Goal: Task Accomplishment & Management: Manage account settings

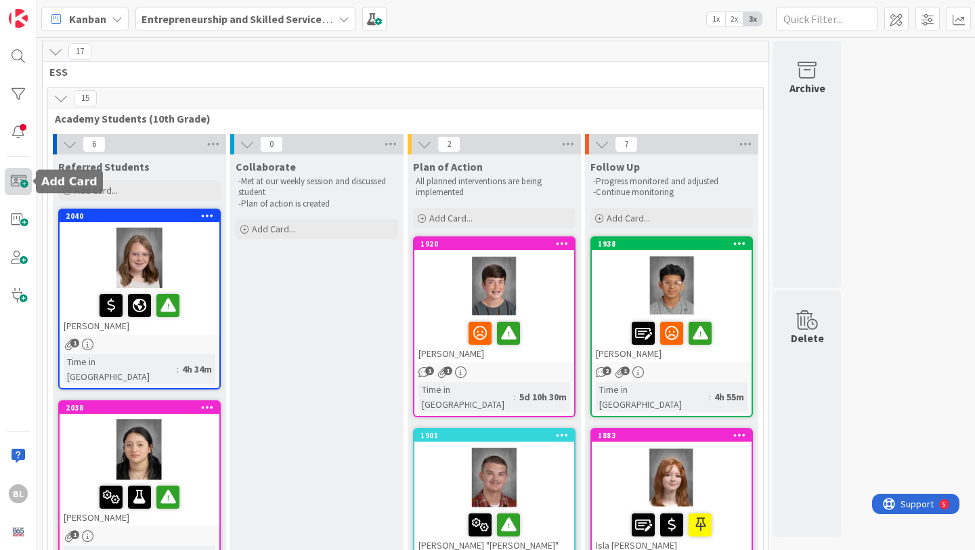
click at [18, 181] on span at bounding box center [18, 181] width 27 height 27
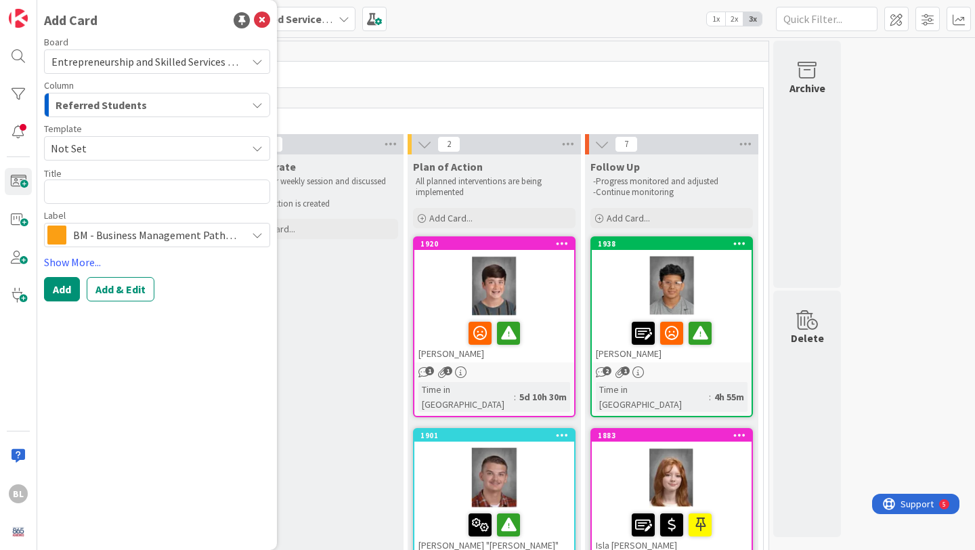
click at [128, 147] on span "Not Set" at bounding box center [143, 148] width 185 height 18
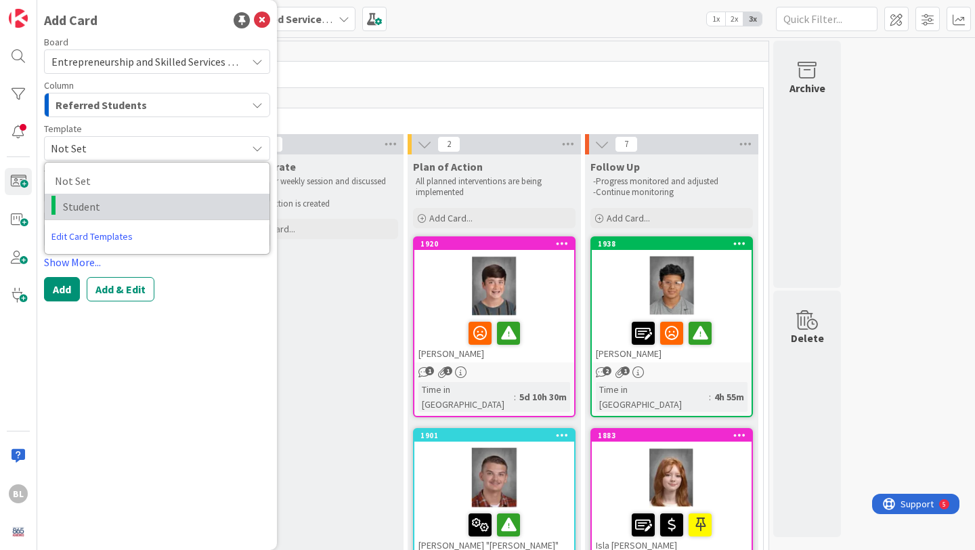
click at [86, 208] on span "Student" at bounding box center [161, 207] width 196 height 18
type textarea "x"
type textarea "Student"
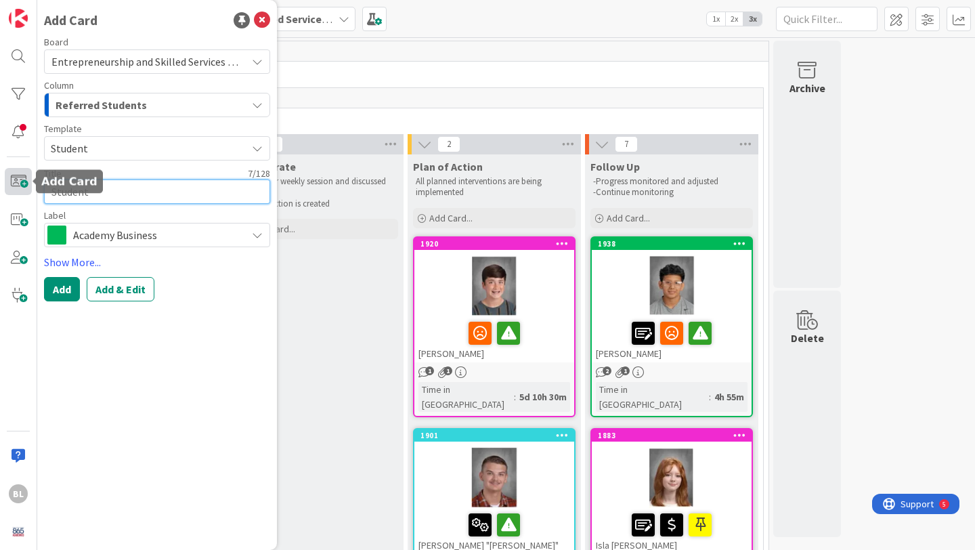
drag, startPoint x: 100, startPoint y: 196, endPoint x: 28, endPoint y: 189, distance: 72.0
click at [28, 189] on div "BL Add Card Board Entrepreneurship and Skilled Services Interventions - [DATE]-…" at bounding box center [18, 275] width 37 height 550
type textarea "x"
type textarea "S"
type textarea "x"
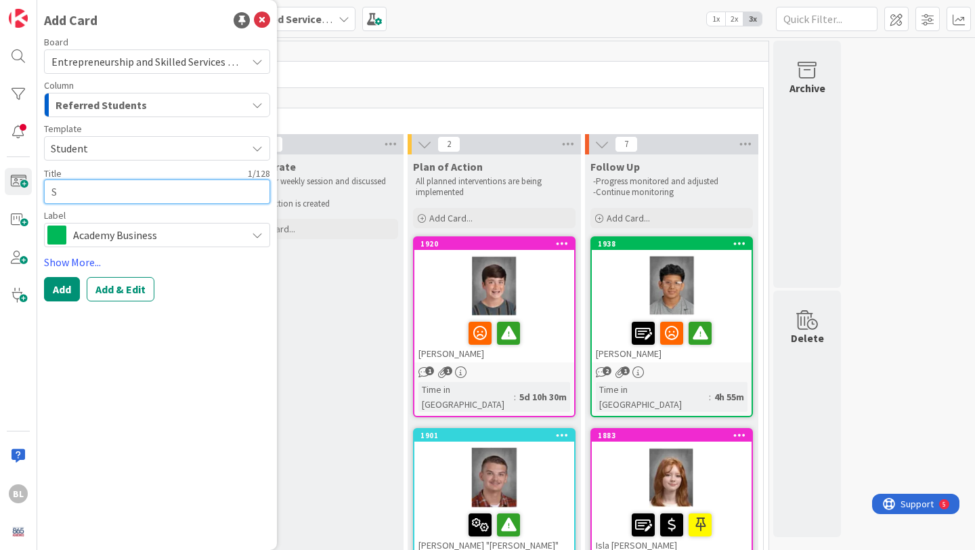
type textarea "Sc"
type textarea "x"
type textarea "Sco"
type textarea "x"
type textarea "Scou"
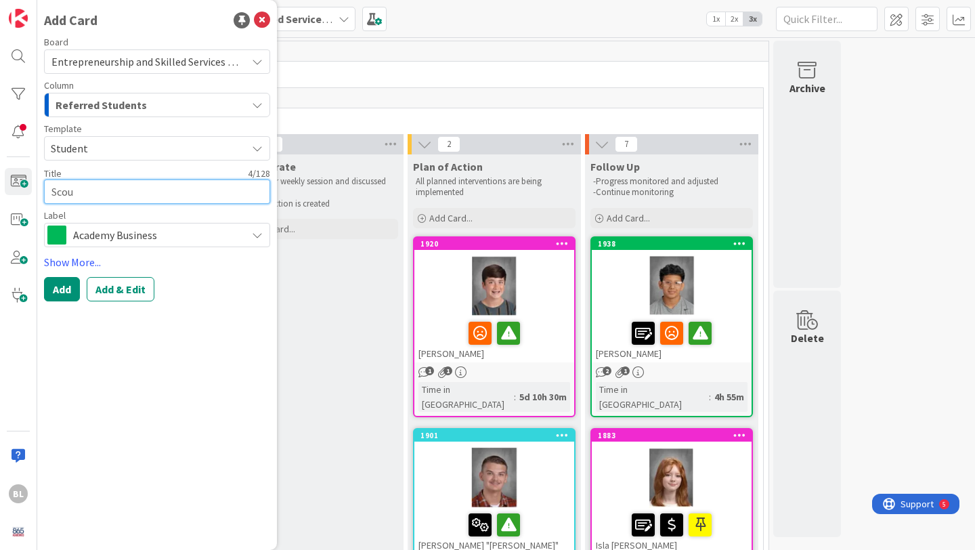
type textarea "x"
type textarea "Scouy"
type textarea "x"
type textarea "Scouyt"
type textarea "x"
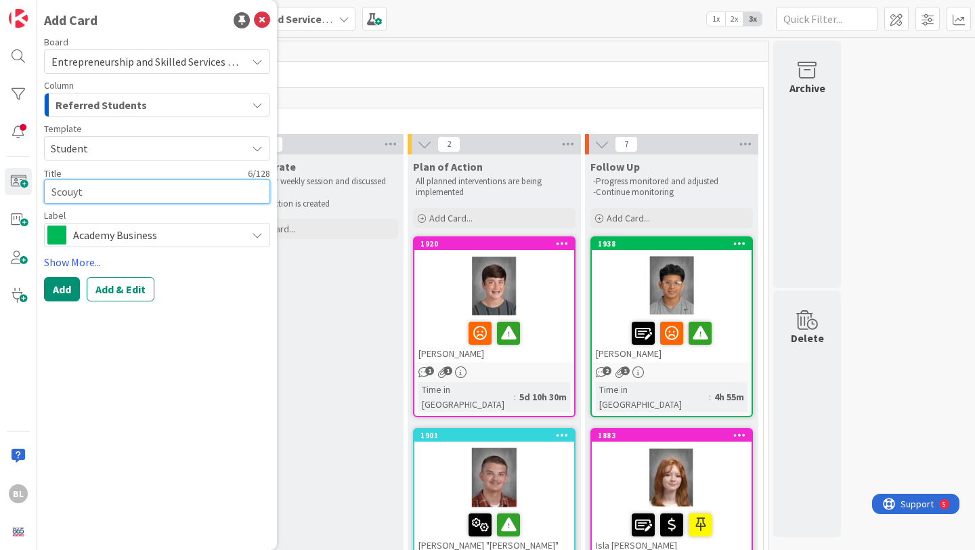
type textarea "Scouy"
type textarea "x"
type textarea "Scou"
type textarea "x"
type textarea "Sco"
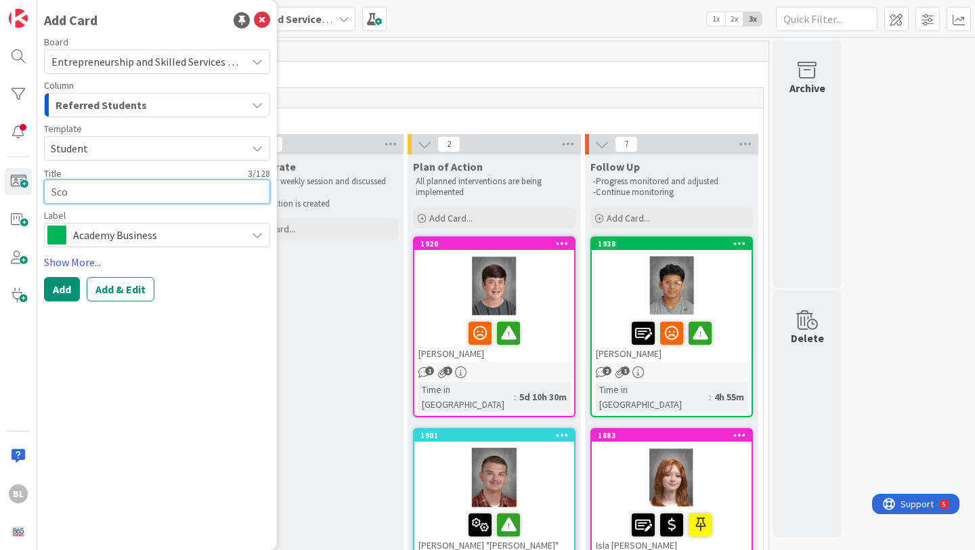
type textarea "x"
type textarea "Scou"
type textarea "x"
type textarea "Scout"
type textarea "x"
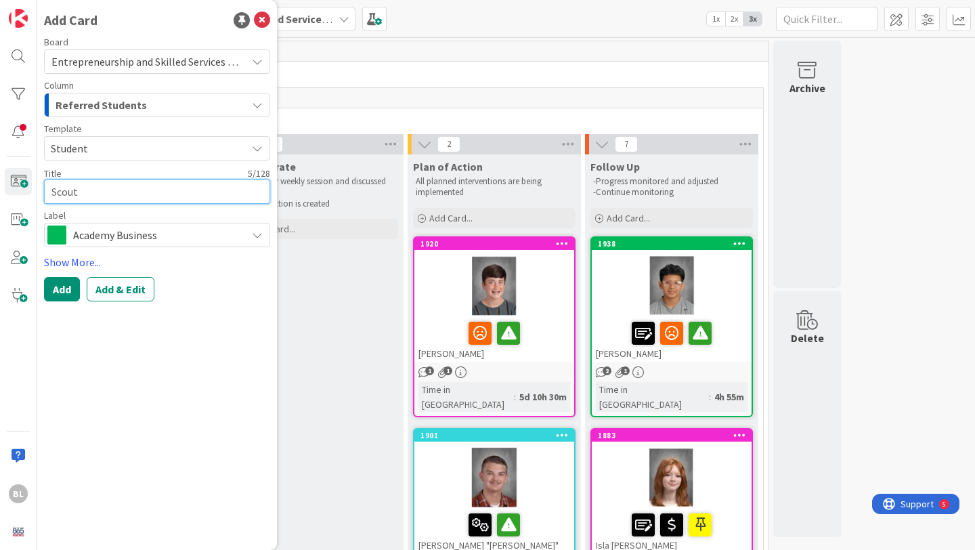
type textarea "Scout"
type textarea "x"
type textarea "Scout G"
type textarea "x"
type textarea "Scout Gi"
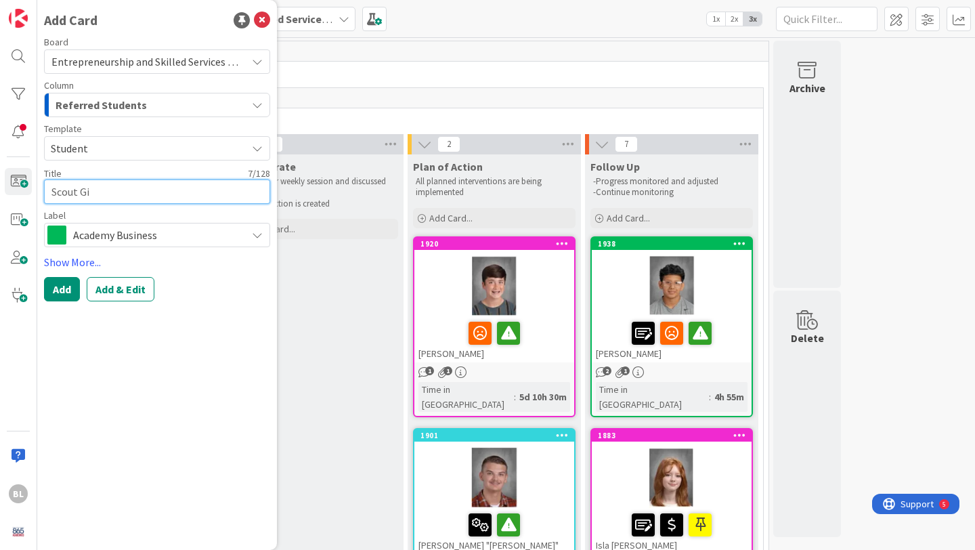
type textarea "x"
type textarea "Scout Gil"
type textarea "x"
type textarea "Scout Gilr"
type textarea "x"
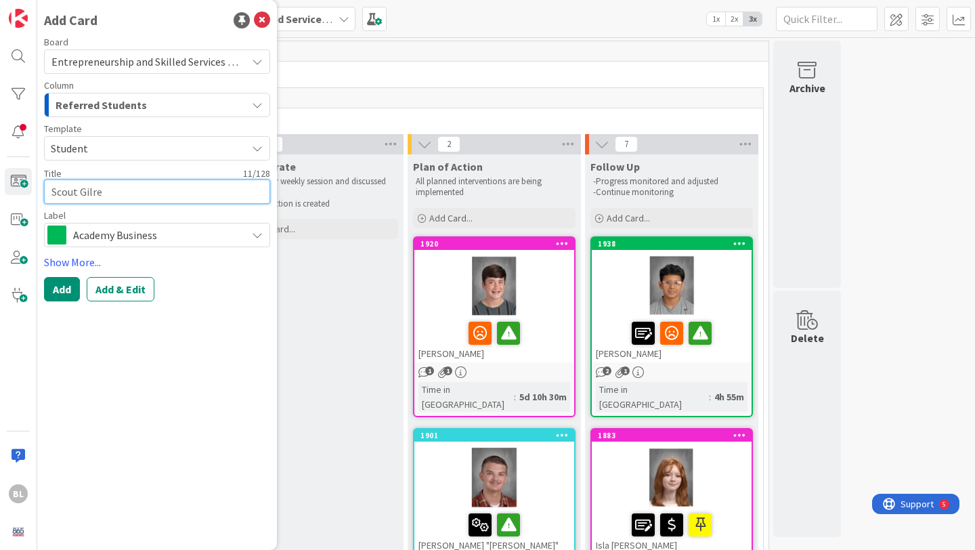
type textarea "Scout Gilrea"
type textarea "x"
type textarea "Scout Gilreat"
type textarea "x"
type textarea "Scout [PERSON_NAME]"
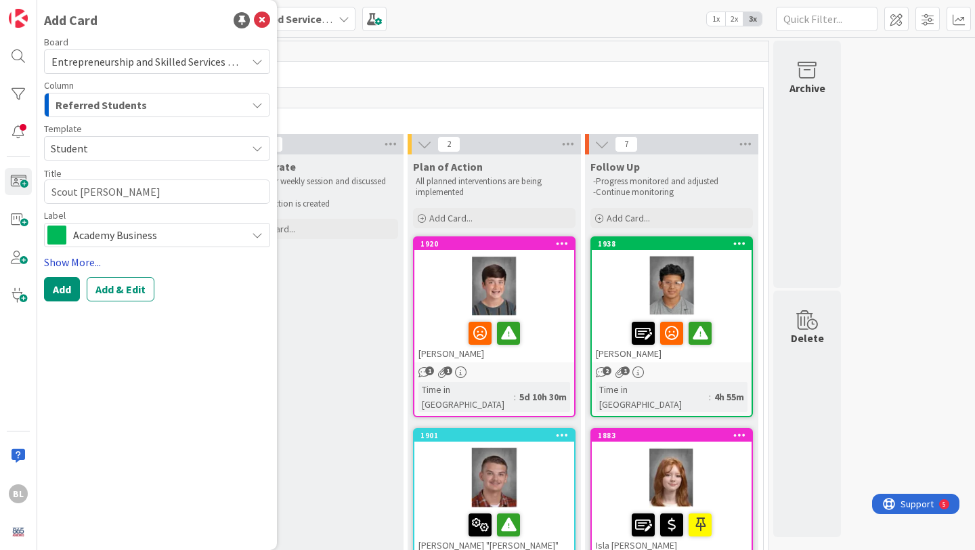
click at [85, 262] on link "Show More..." at bounding box center [157, 262] width 226 height 16
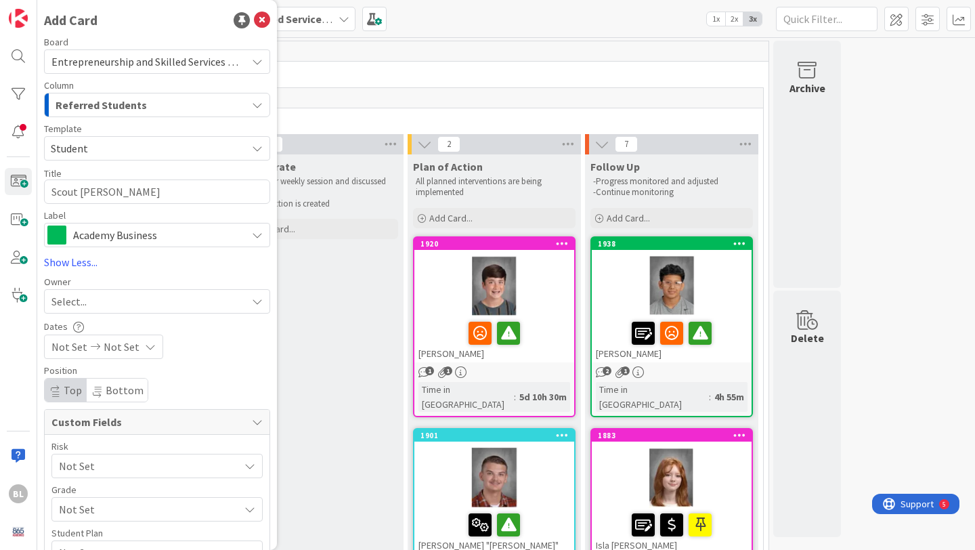
click at [173, 232] on span "Academy Business" at bounding box center [156, 234] width 166 height 19
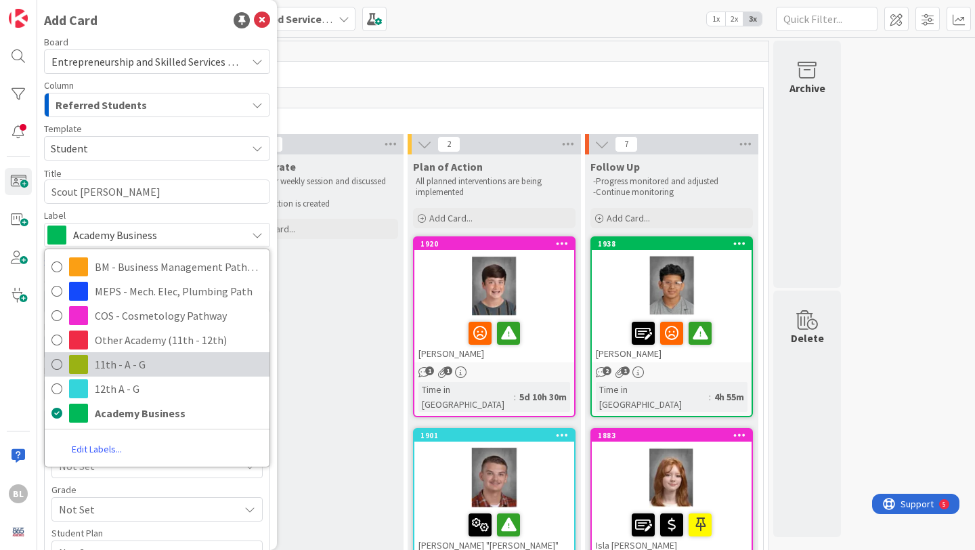
click at [112, 361] on span "11th - A - G" at bounding box center [179, 364] width 168 height 20
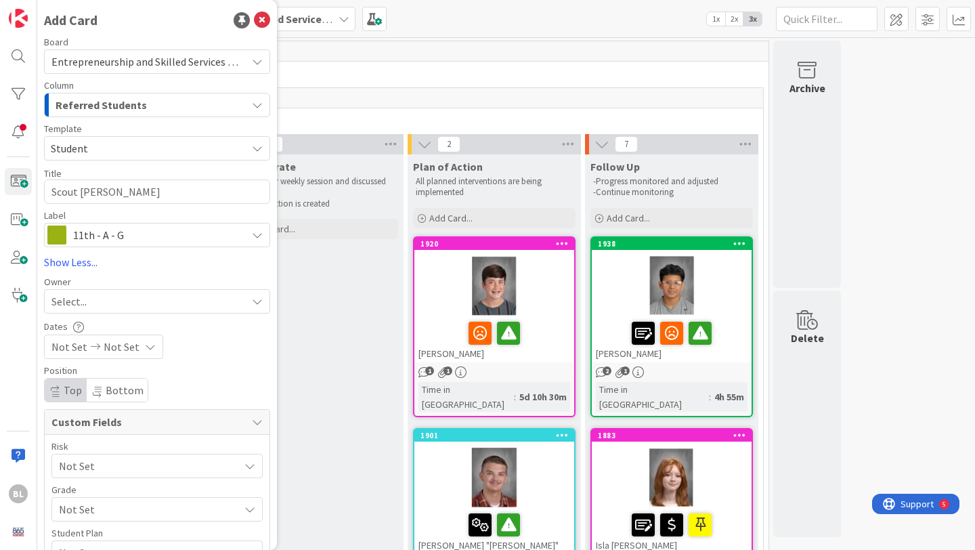
click at [100, 510] on span "Not Set" at bounding box center [145, 508] width 173 height 19
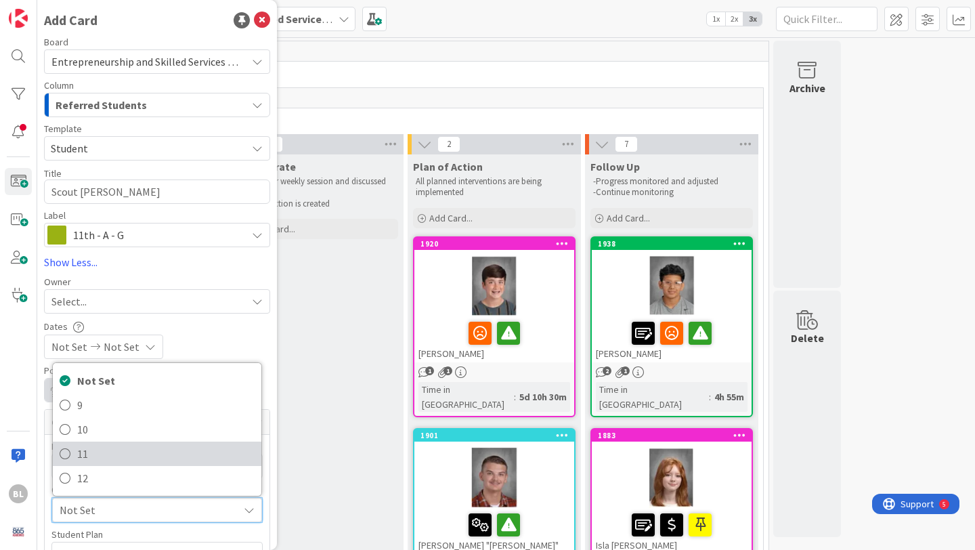
click at [91, 451] on span "11" at bounding box center [165, 453] width 177 height 20
type textarea "x"
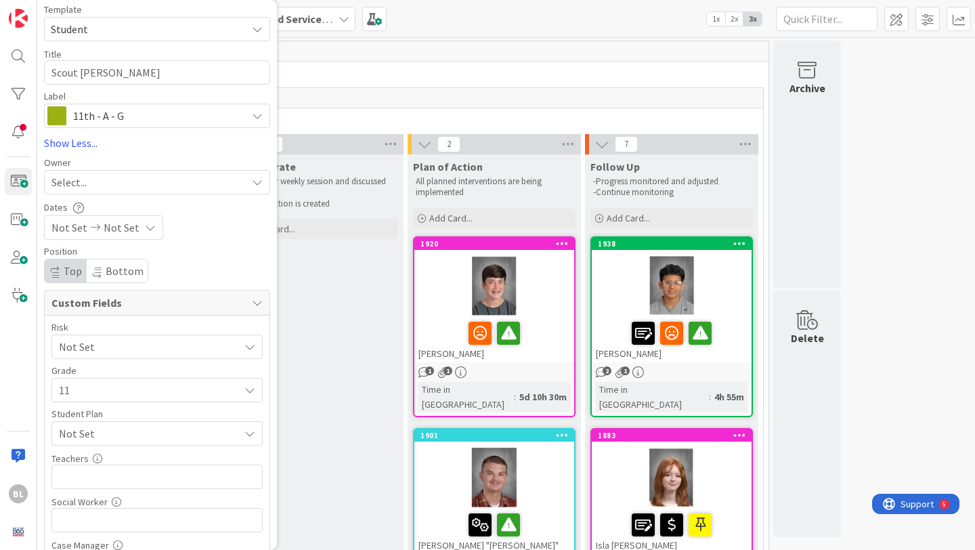
scroll to position [121, 0]
click at [92, 476] on input "text" at bounding box center [156, 474] width 211 height 24
type input "Alam,"
type textarea "x"
type input "[PERSON_NAME]"
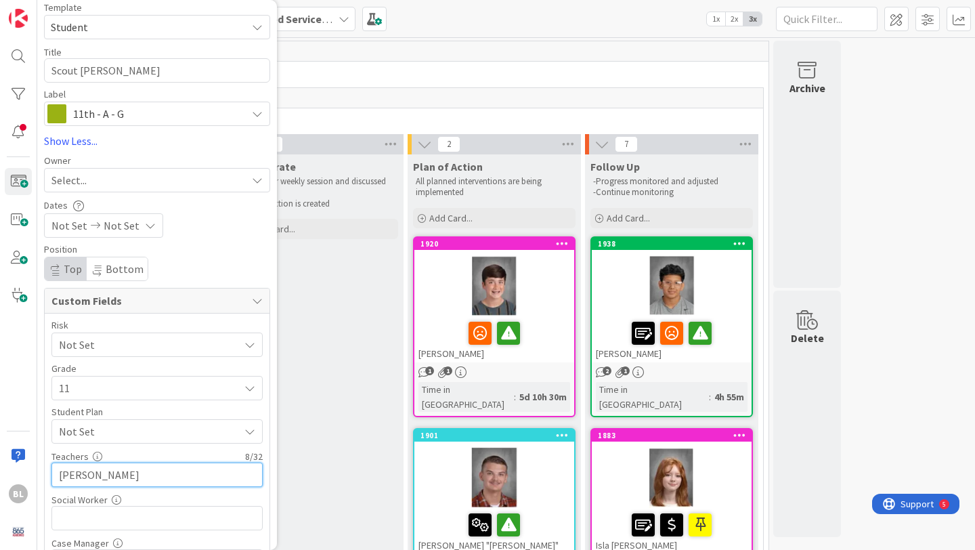
type textarea "x"
type input "[PERSON_NAME]"
type textarea "x"
type input "Alam,[GEOGRAPHIC_DATA],"
type textarea "x"
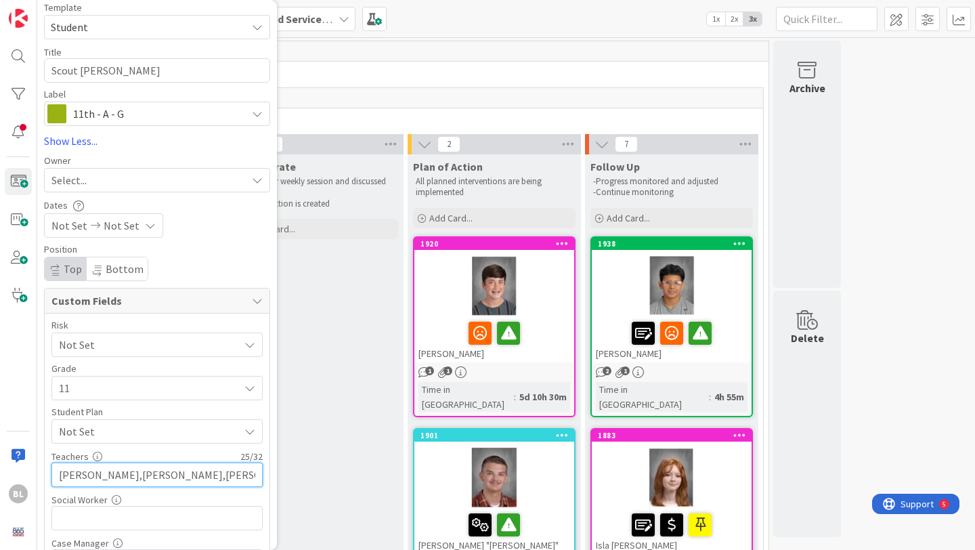
type input "[PERSON_NAME],[PERSON_NAME],[PERSON_NAME],[PERSON_NAME]"
type textarea "x"
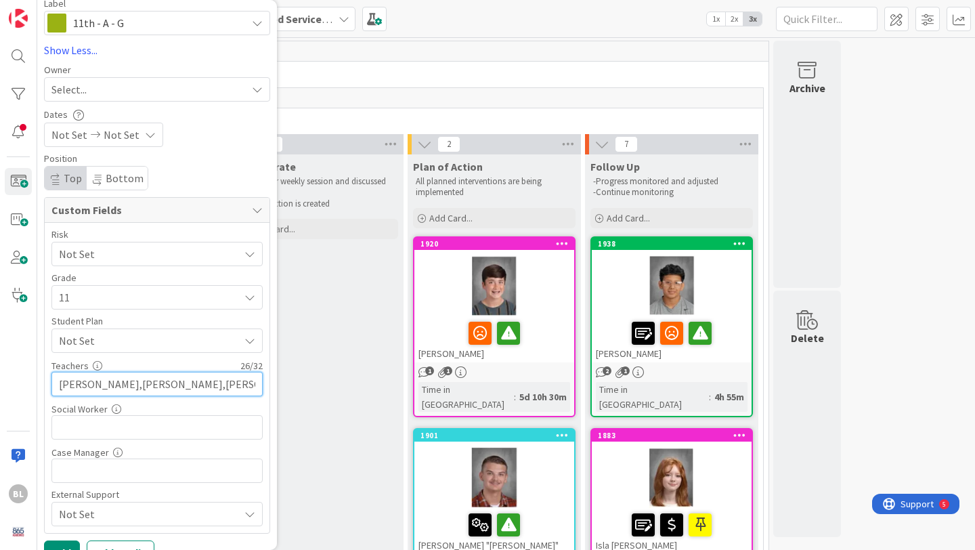
scroll to position [237, 0]
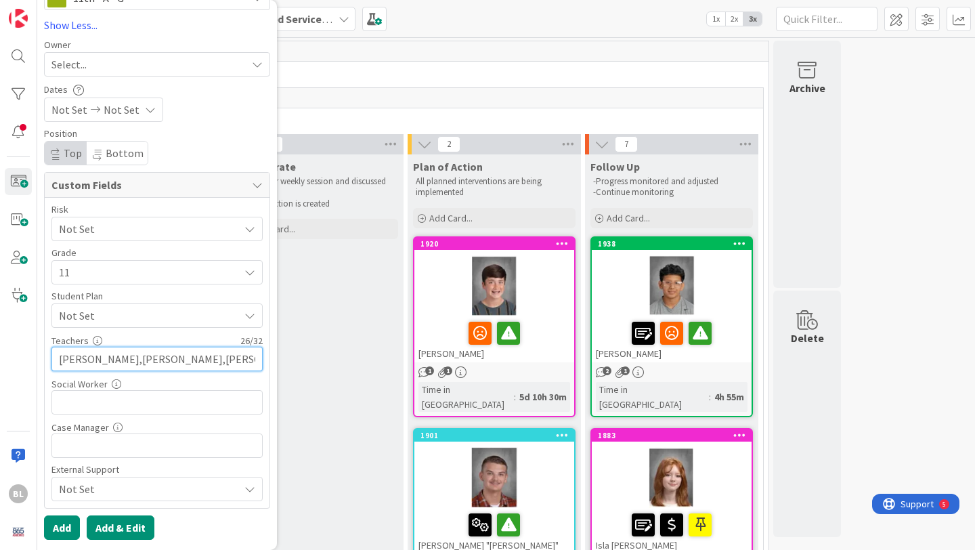
type input "[PERSON_NAME],[PERSON_NAME],[PERSON_NAME],[PERSON_NAME]"
click at [121, 523] on button "Add & Edit" at bounding box center [121, 527] width 68 height 24
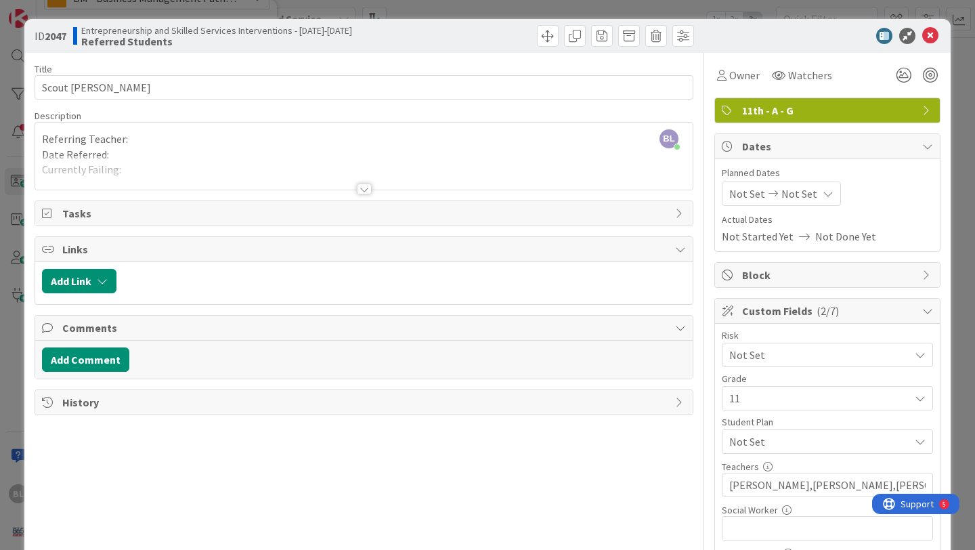
click at [364, 192] on div at bounding box center [364, 188] width 15 height 11
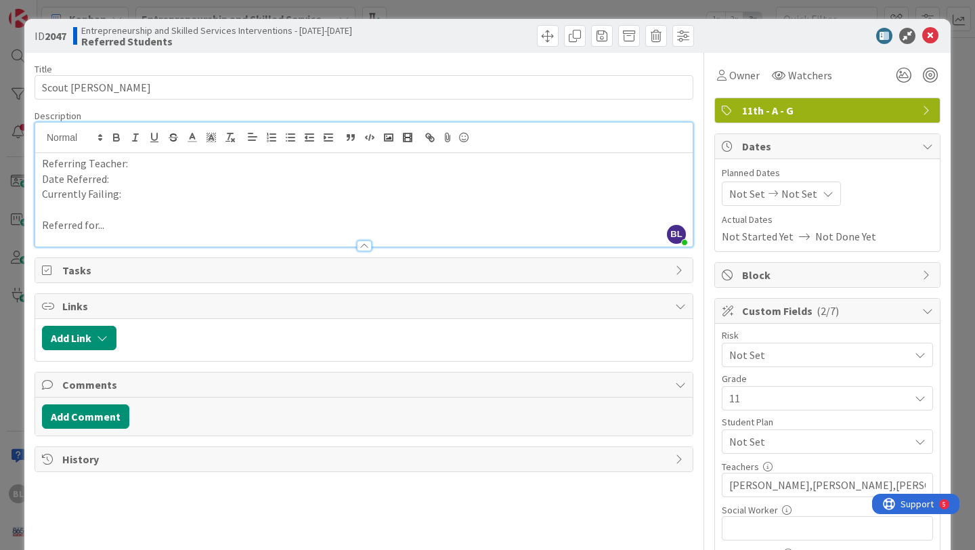
click at [149, 166] on p "Referring Teacher:" at bounding box center [364, 164] width 644 height 16
click at [118, 177] on p "Date Referred:" at bounding box center [364, 179] width 644 height 16
click at [136, 196] on p "Currently Failing:" at bounding box center [364, 194] width 644 height 16
click at [116, 227] on p "Referred for..." at bounding box center [364, 225] width 644 height 16
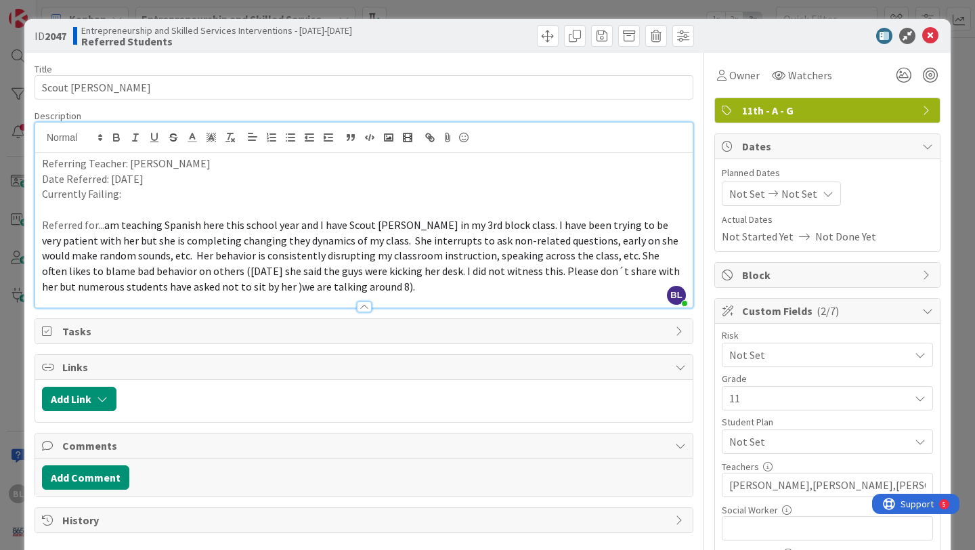
click at [105, 226] on span "am teaching Spanish here this school year and I have Scout [PERSON_NAME] in my …" at bounding box center [362, 255] width 640 height 75
click at [243, 241] on span "am teaching Spanish here this school year and I have Scout [PERSON_NAME] in my …" at bounding box center [362, 255] width 640 height 75
click at [336, 286] on p "Referred for... I am teaching Spanish here this school year and I have Scout [P…" at bounding box center [364, 255] width 644 height 77
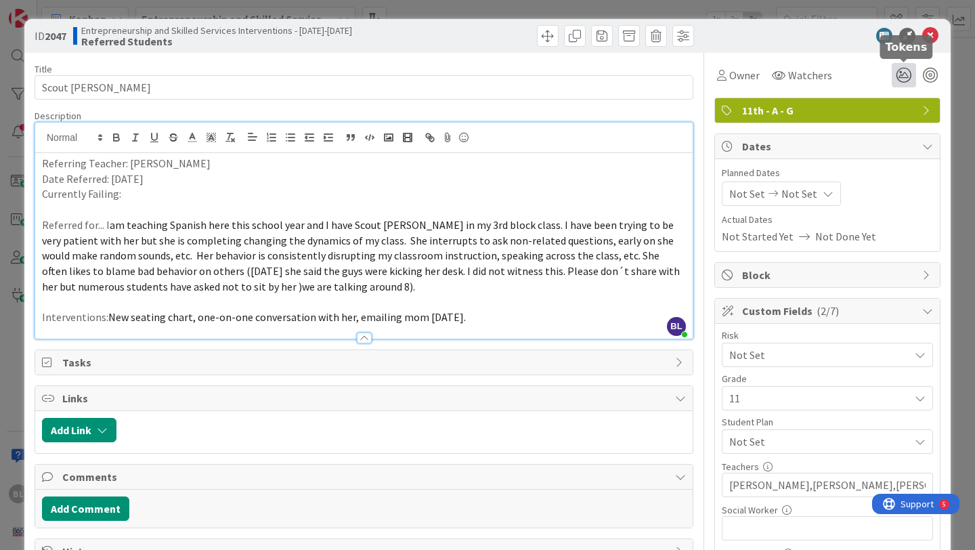
click at [905, 76] on icon at bounding box center [903, 75] width 24 height 24
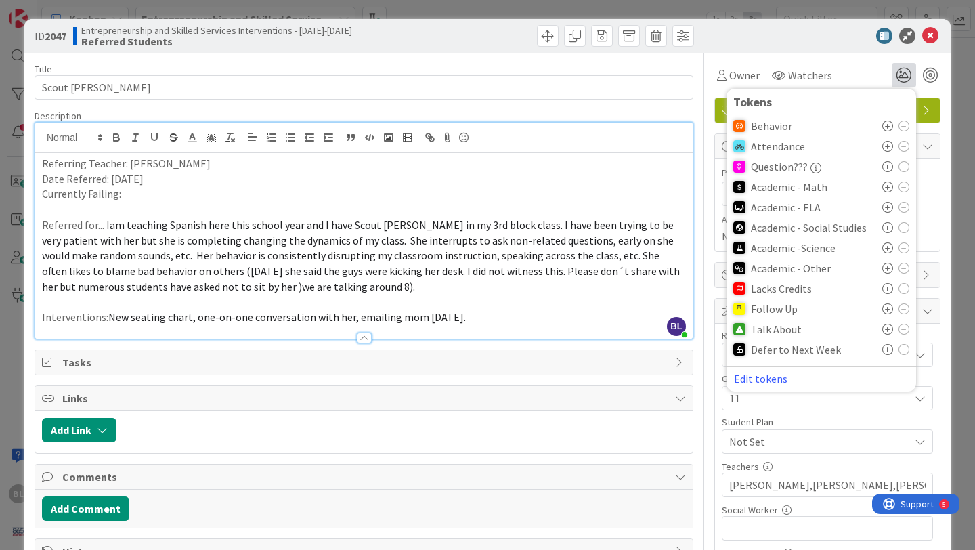
click at [885, 125] on icon at bounding box center [887, 125] width 11 height 11
click at [887, 330] on icon at bounding box center [887, 333] width 11 height 11
click at [137, 198] on p "Currently Failing:" at bounding box center [364, 194] width 644 height 16
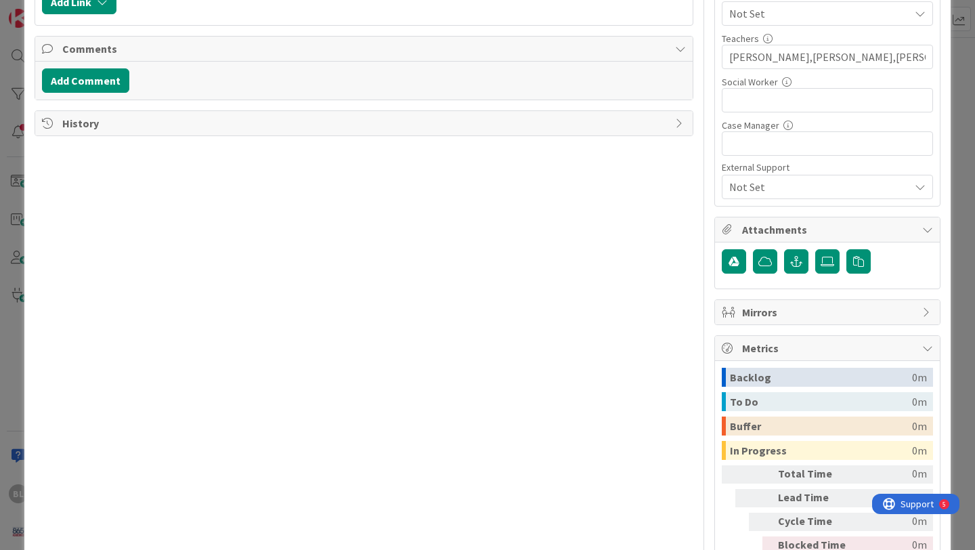
scroll to position [430, 0]
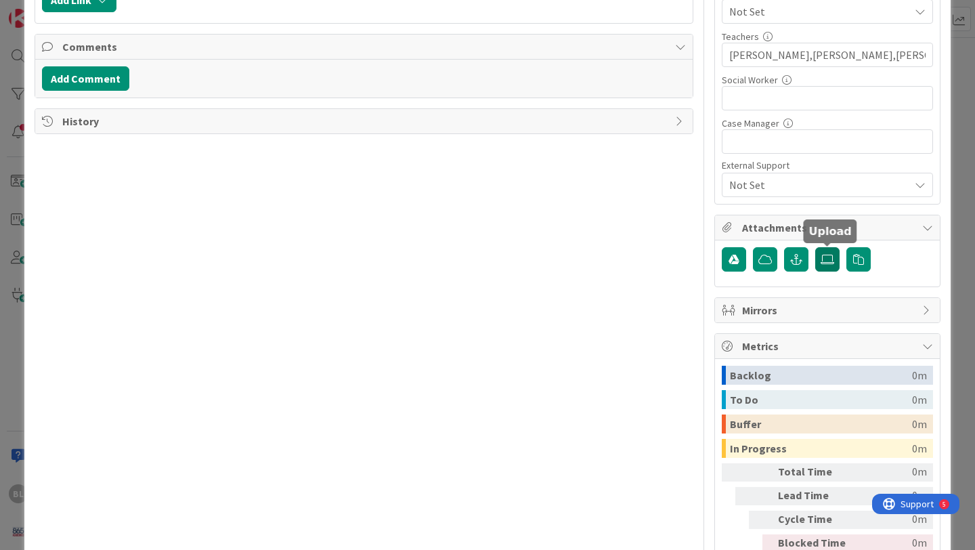
click at [828, 257] on icon at bounding box center [827, 259] width 14 height 11
click at [815, 247] on input "file" at bounding box center [815, 247] width 0 height 0
click at [829, 259] on icon at bounding box center [827, 259] width 14 height 11
click at [815, 247] on input "file" at bounding box center [815, 247] width 0 height 0
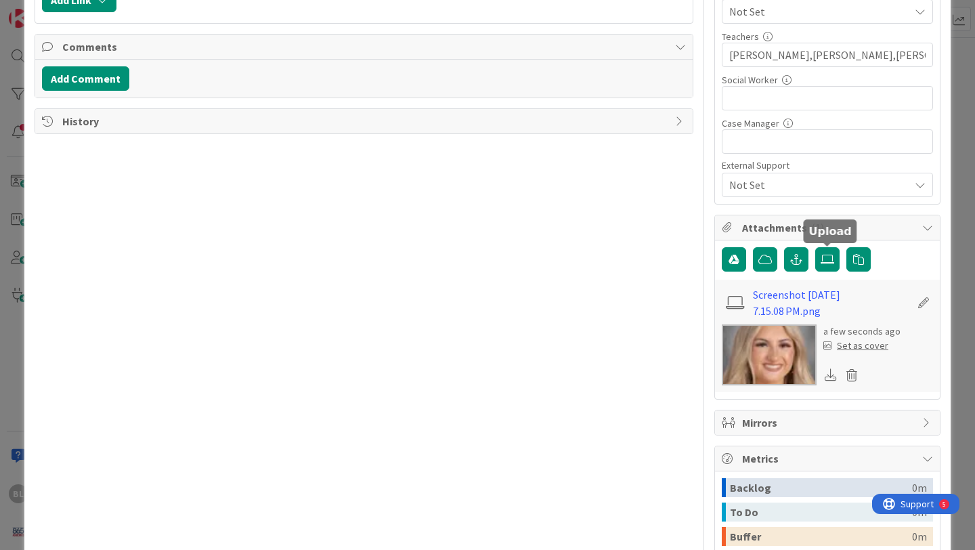
click at [865, 347] on div "Set as cover" at bounding box center [855, 345] width 65 height 14
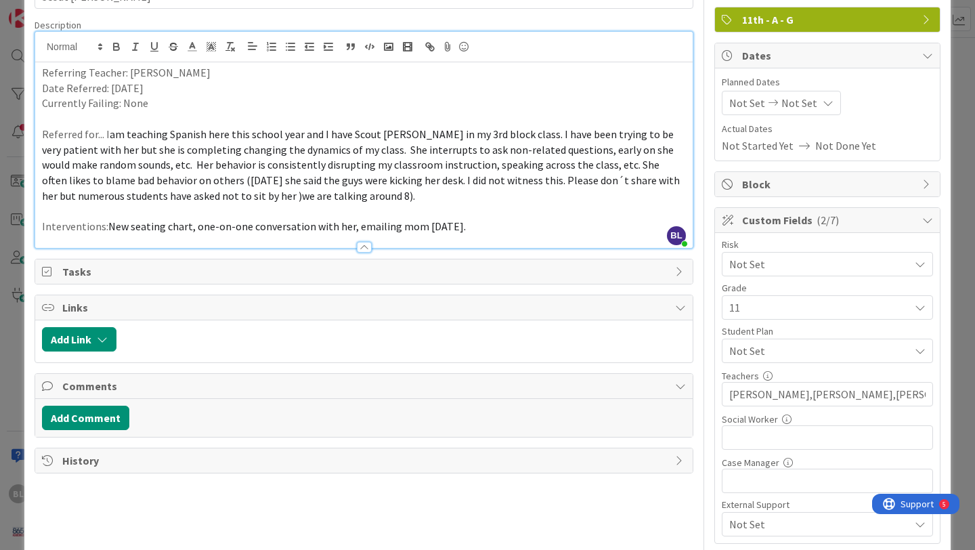
scroll to position [0, 0]
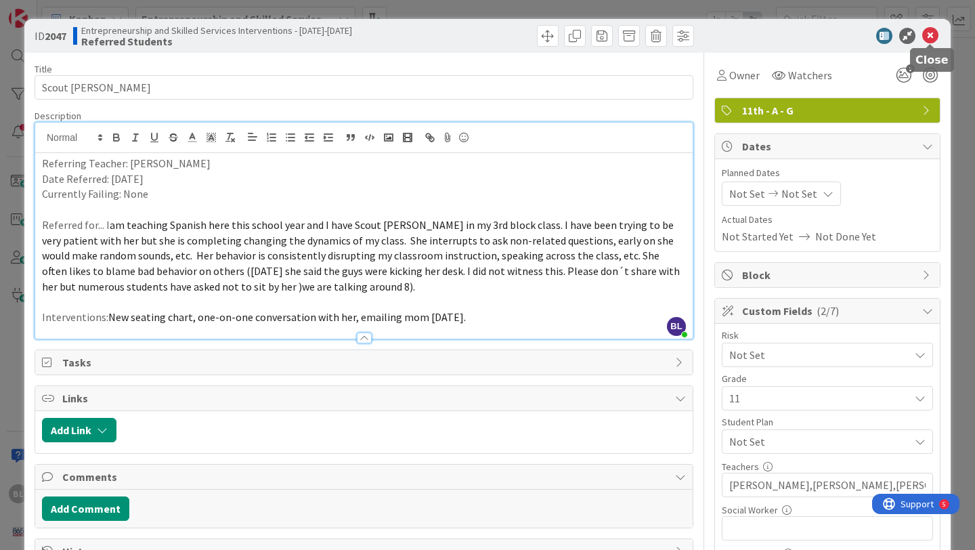
click at [928, 35] on icon at bounding box center [930, 36] width 16 height 16
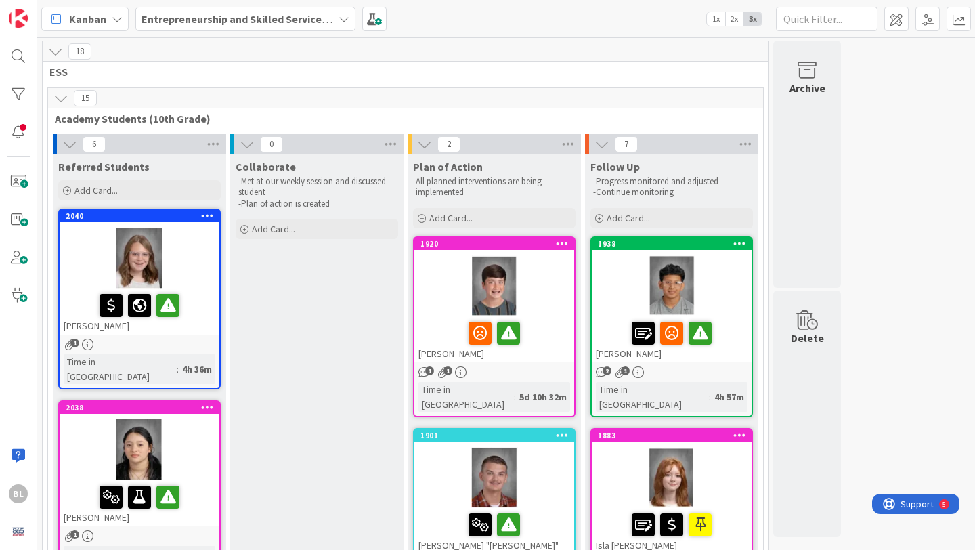
scroll to position [1, 0]
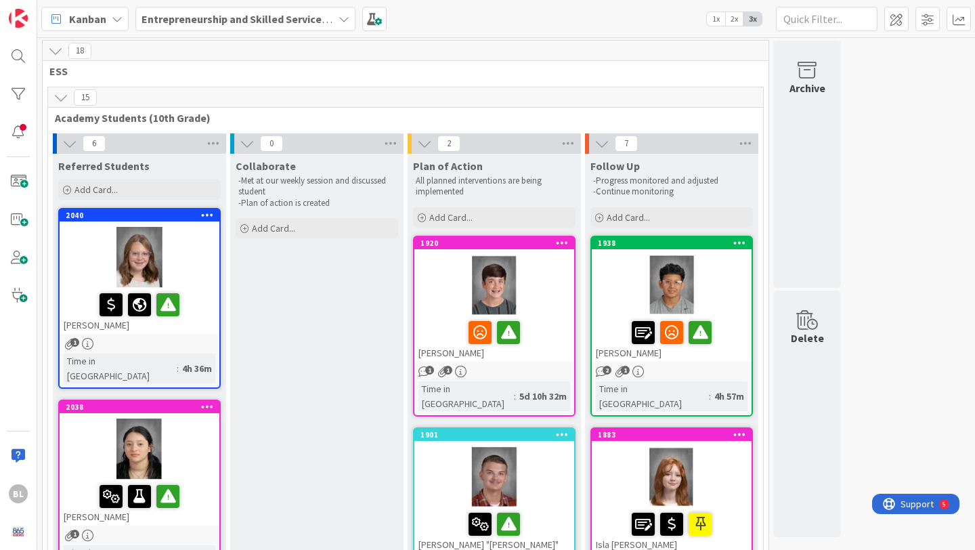
click at [734, 17] on span "2x" at bounding box center [734, 19] width 18 height 14
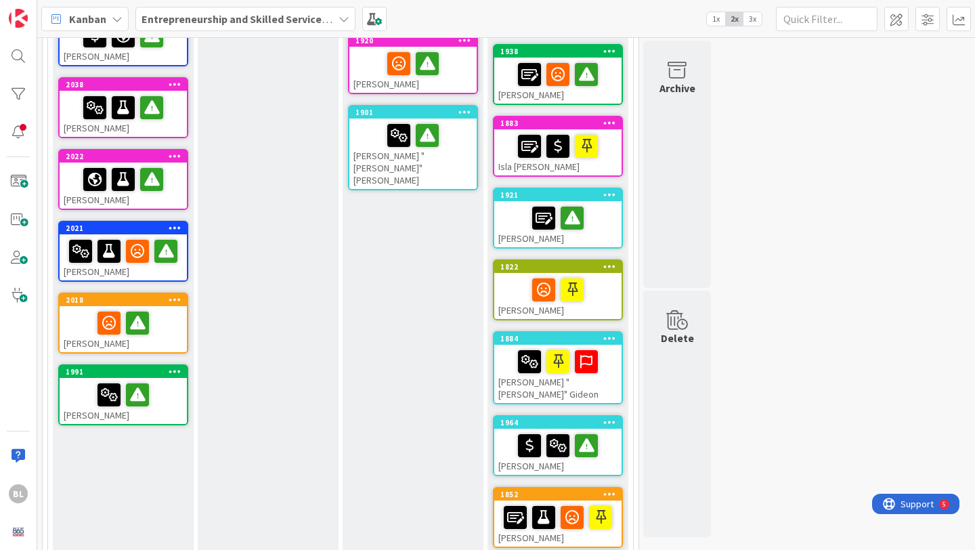
scroll to position [0, 0]
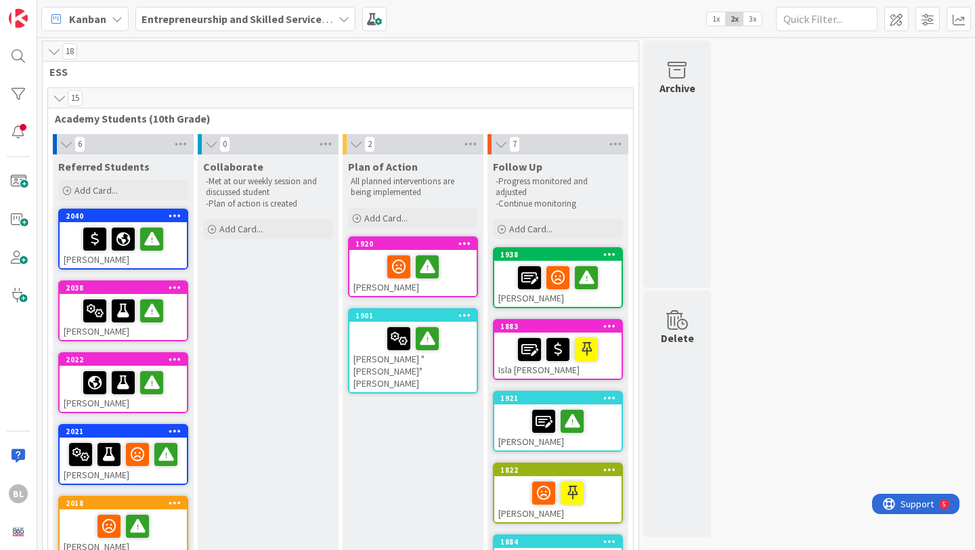
click at [344, 18] on icon at bounding box center [343, 19] width 11 height 11
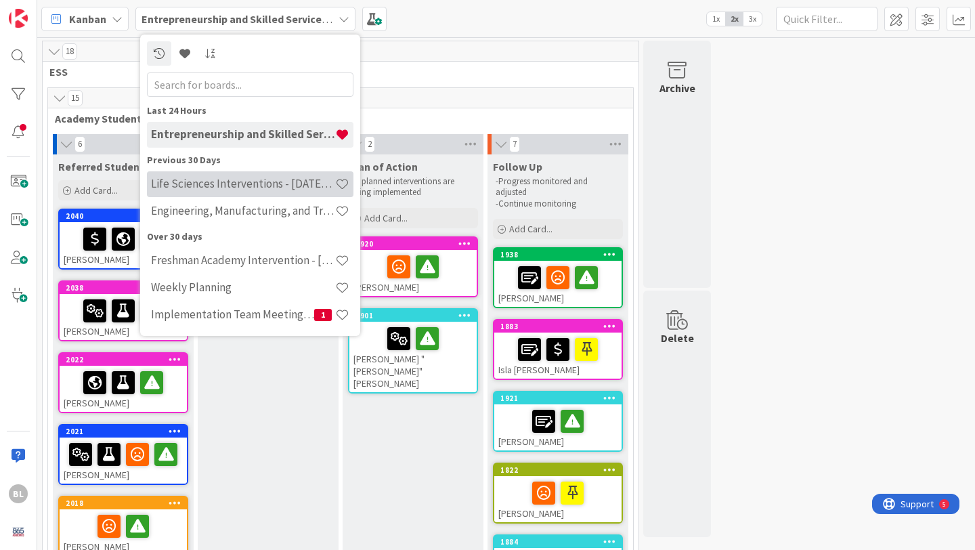
click at [275, 187] on h4 "Life Sciences Interventions - [DATE]-[DATE]" at bounding box center [243, 184] width 184 height 14
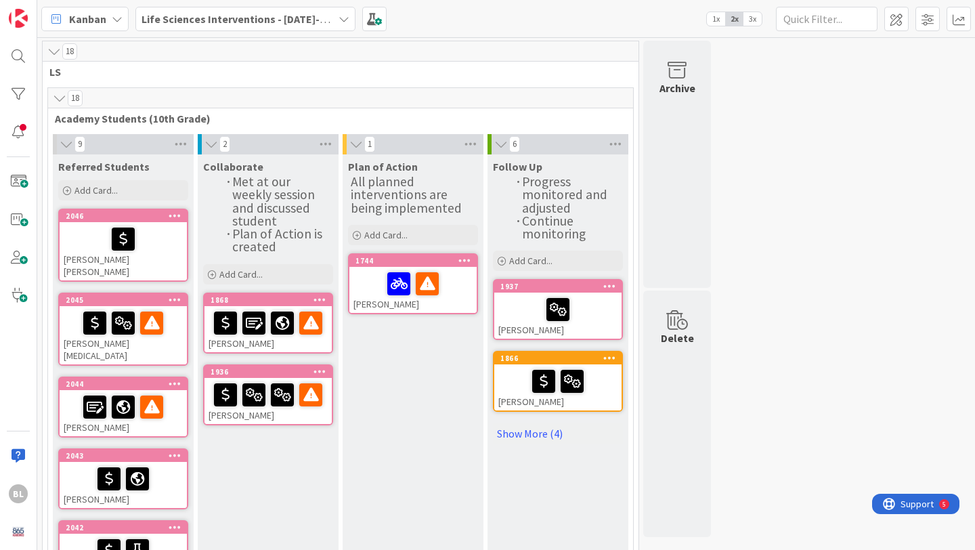
click at [753, 17] on span "3x" at bounding box center [752, 19] width 18 height 14
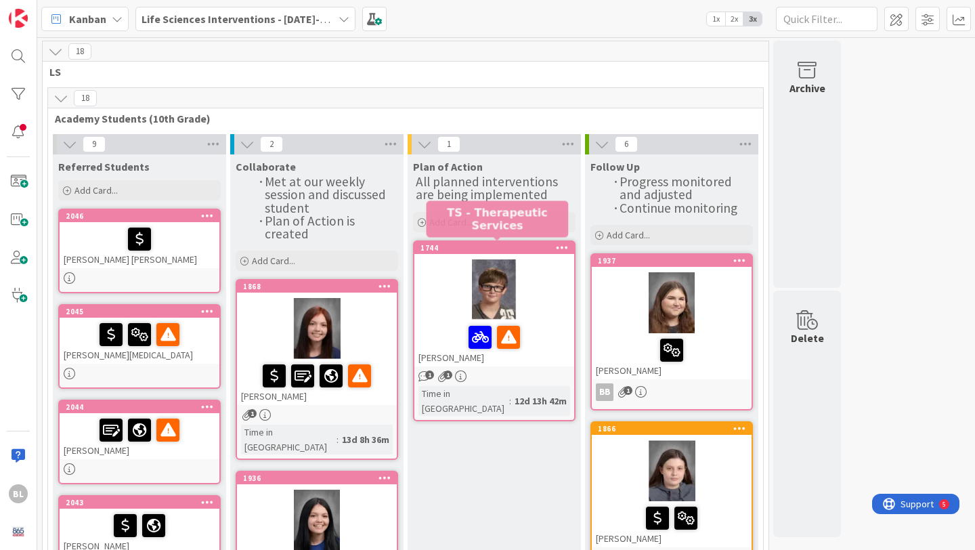
click at [533, 245] on div "1744" at bounding box center [497, 247] width 154 height 9
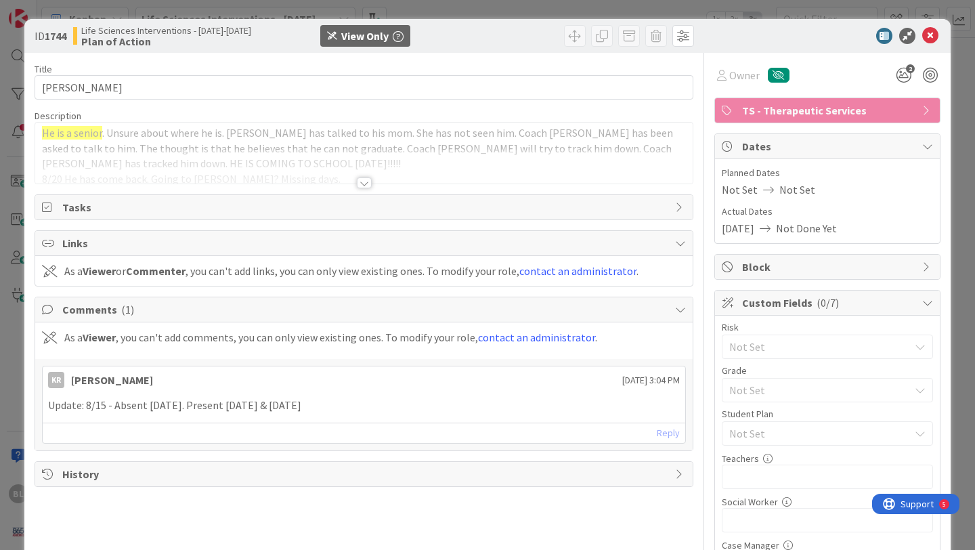
click at [363, 180] on div at bounding box center [364, 182] width 15 height 11
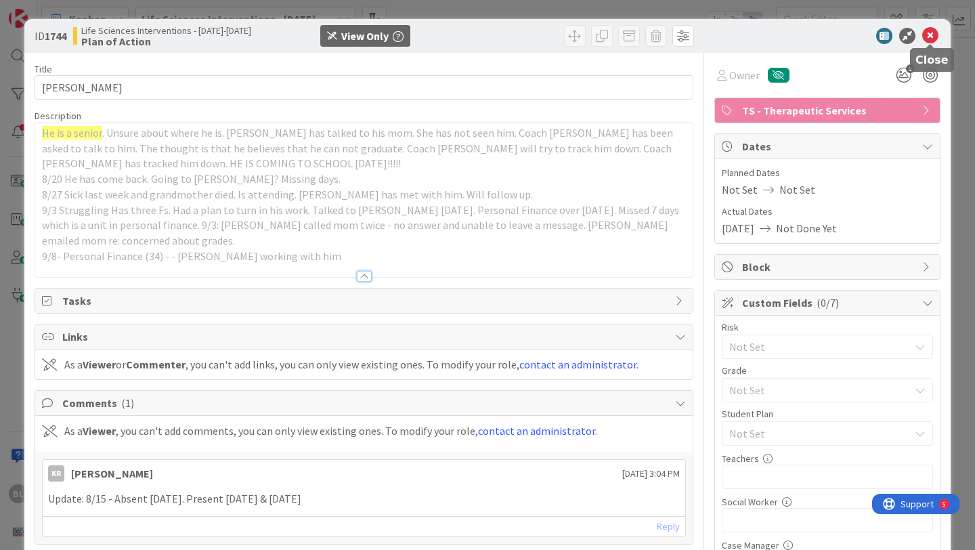
click at [933, 29] on icon at bounding box center [930, 36] width 16 height 16
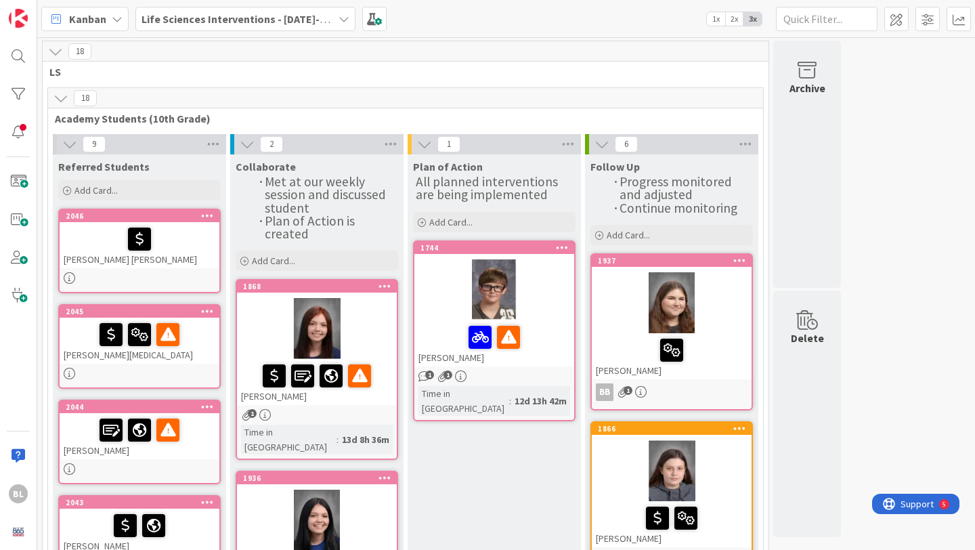
click at [338, 20] on icon at bounding box center [343, 19] width 11 height 11
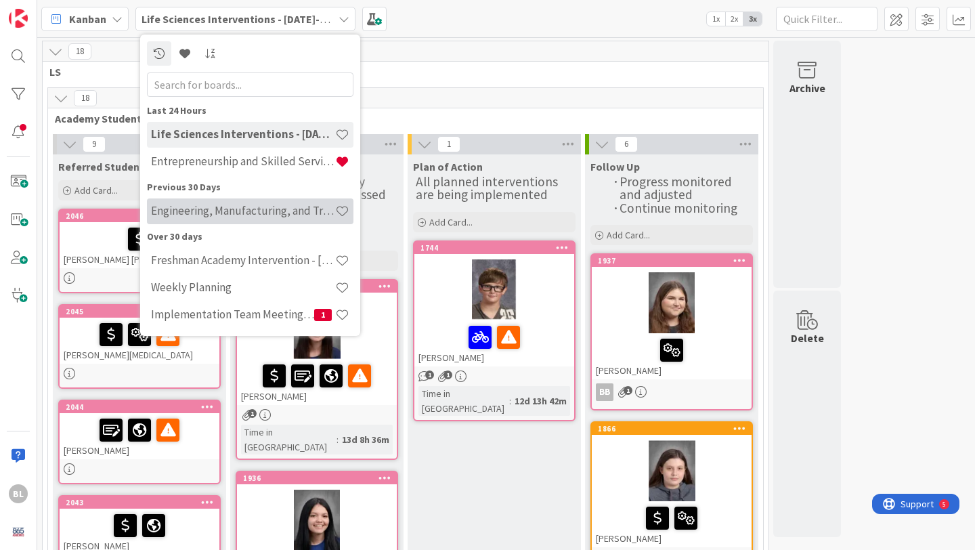
click at [240, 210] on h4 "Engineering, Manufacturing, and Transportation" at bounding box center [243, 211] width 184 height 14
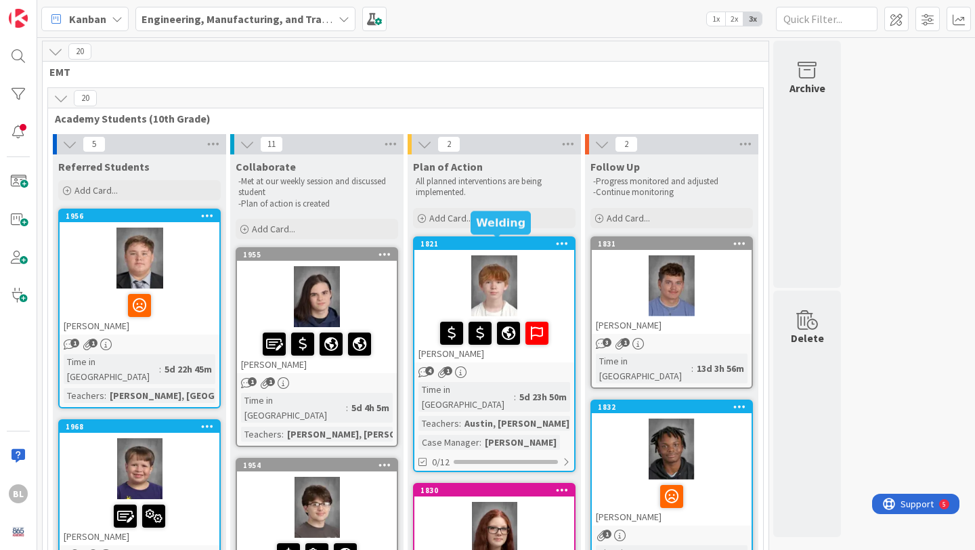
click at [451, 243] on div "1821" at bounding box center [497, 243] width 154 height 9
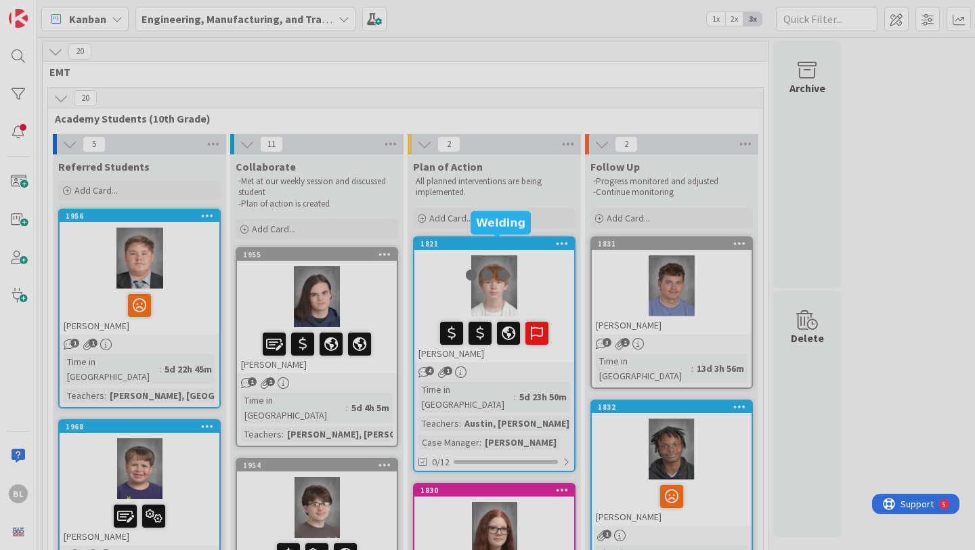
click at [451, 243] on div at bounding box center [487, 275] width 975 height 550
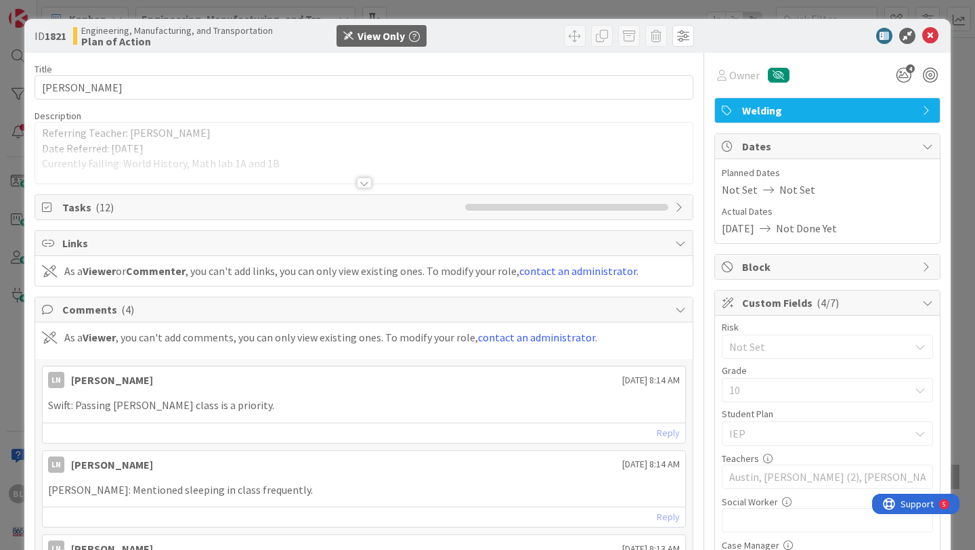
click at [675, 204] on icon at bounding box center [680, 207] width 11 height 11
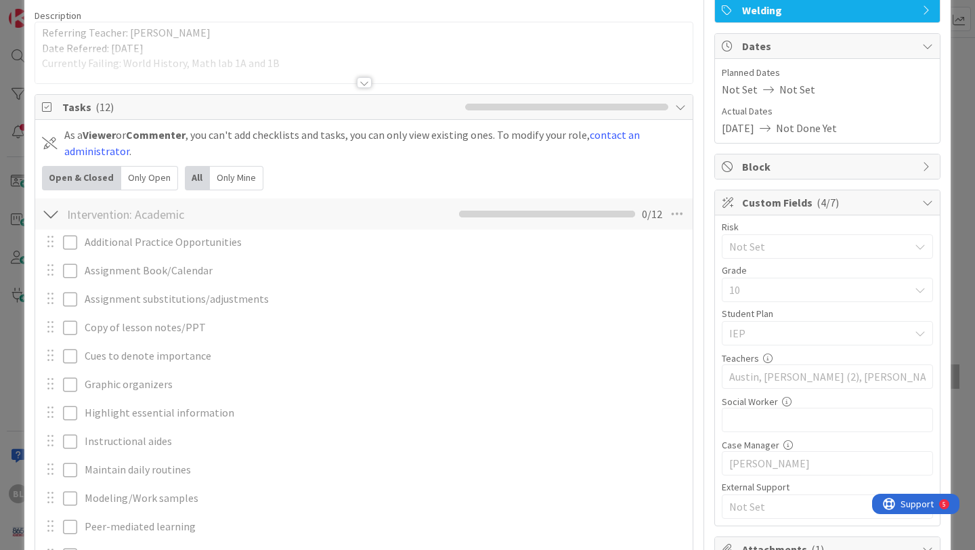
scroll to position [99, 0]
click at [681, 107] on icon at bounding box center [680, 107] width 11 height 11
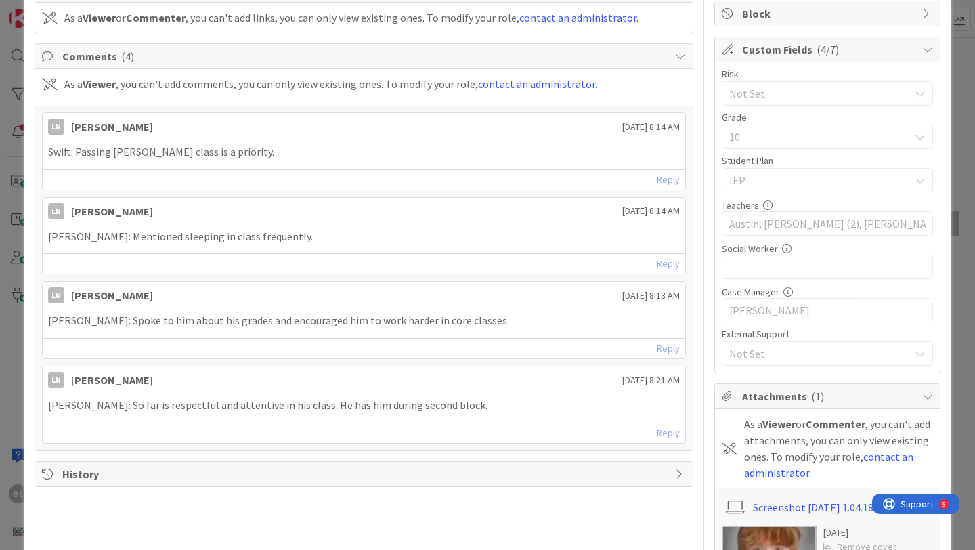
scroll to position [0, 0]
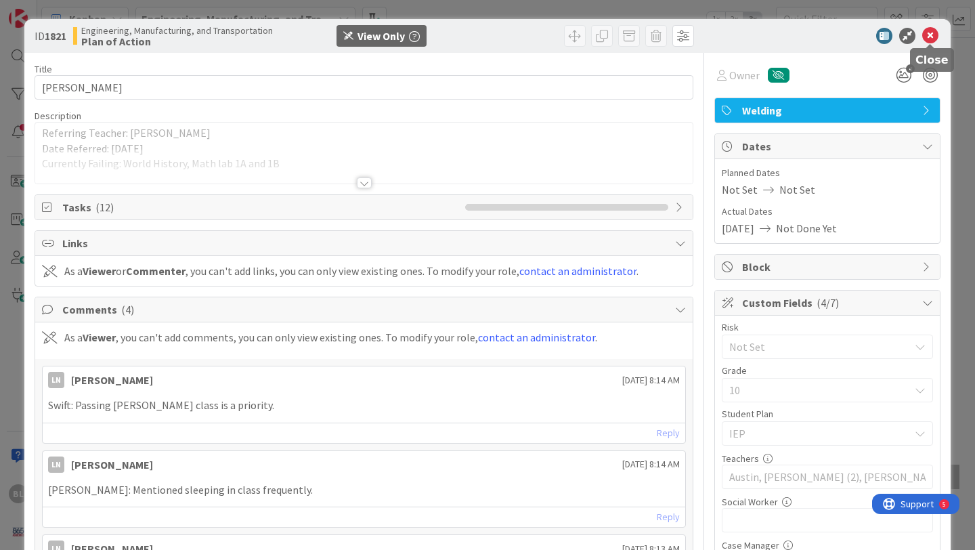
click at [931, 34] on icon at bounding box center [930, 36] width 16 height 16
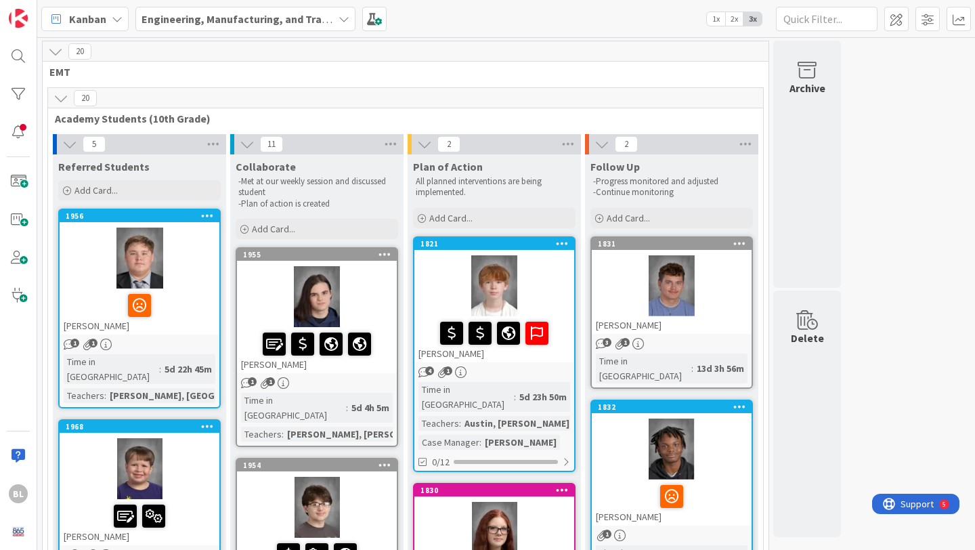
click at [344, 17] on icon at bounding box center [343, 19] width 11 height 11
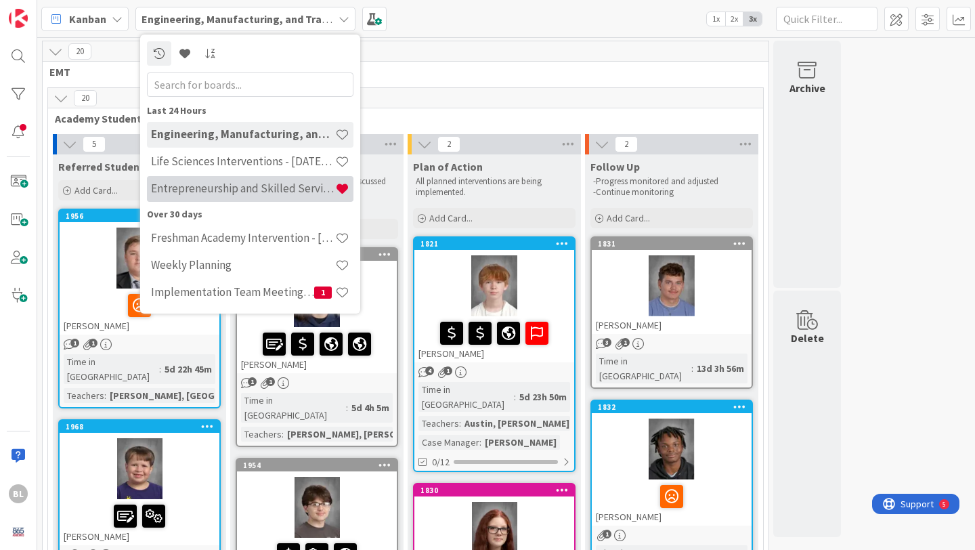
click at [252, 186] on h4 "Entrepreneurship and Skilled Services Interventions - [DATE]-[DATE]" at bounding box center [243, 188] width 184 height 14
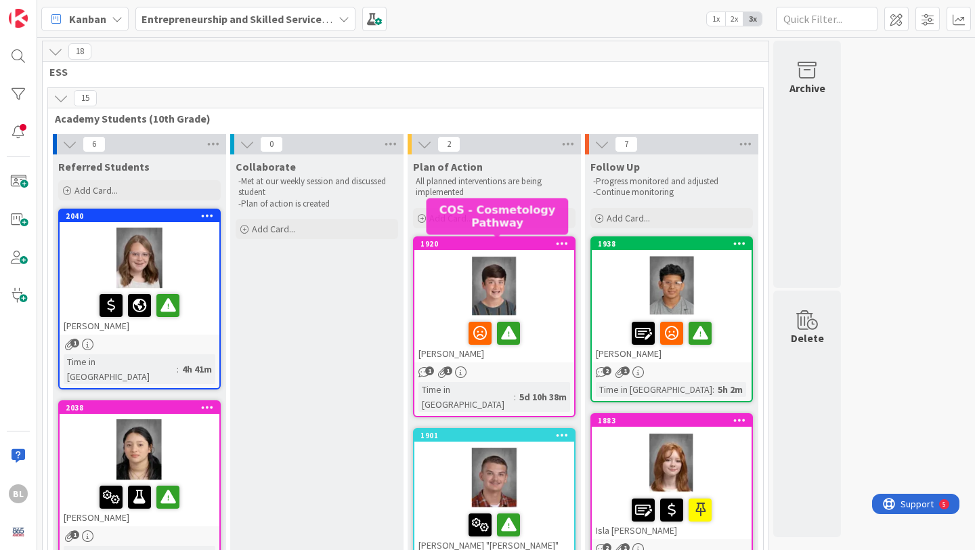
click at [536, 245] on div "1920" at bounding box center [497, 243] width 154 height 9
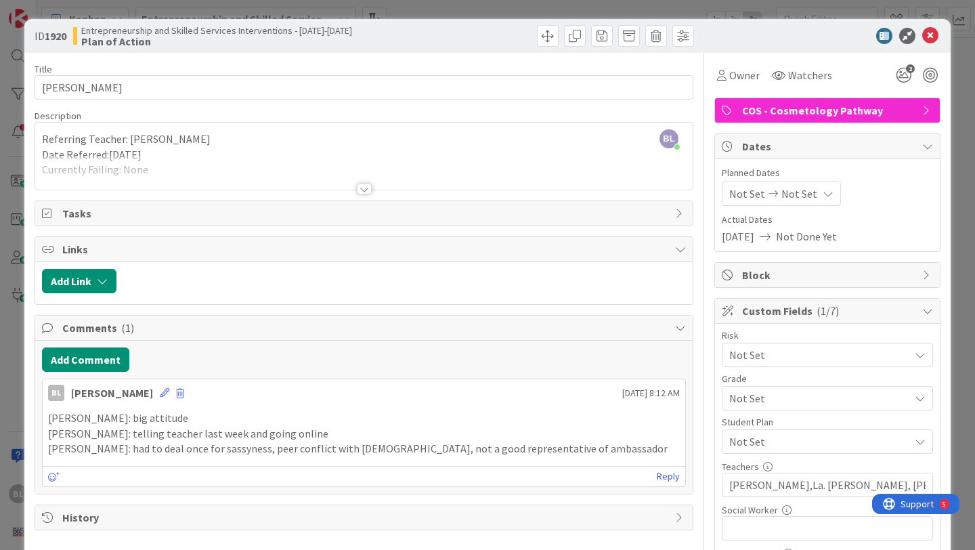
click at [363, 191] on div at bounding box center [364, 188] width 15 height 11
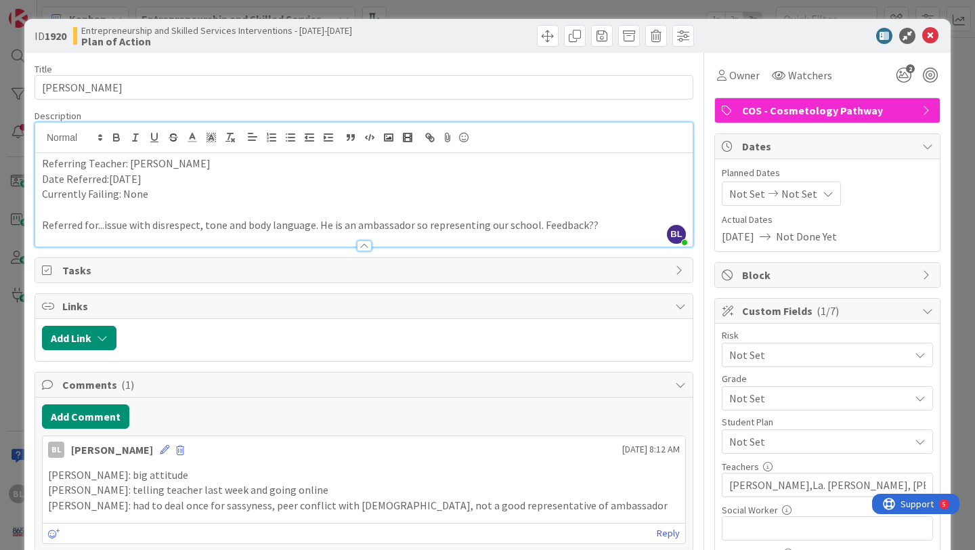
scroll to position [101, 0]
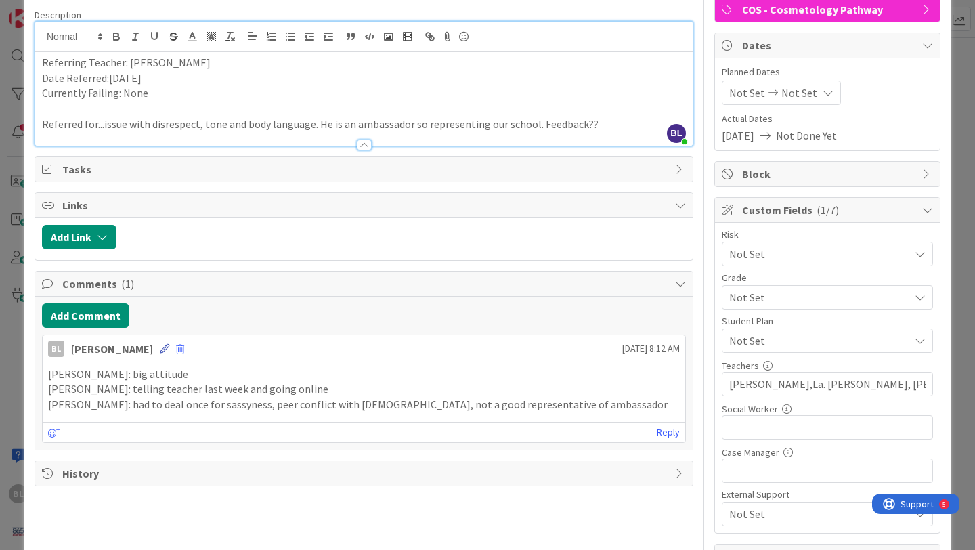
click at [160, 351] on icon at bounding box center [164, 348] width 9 height 9
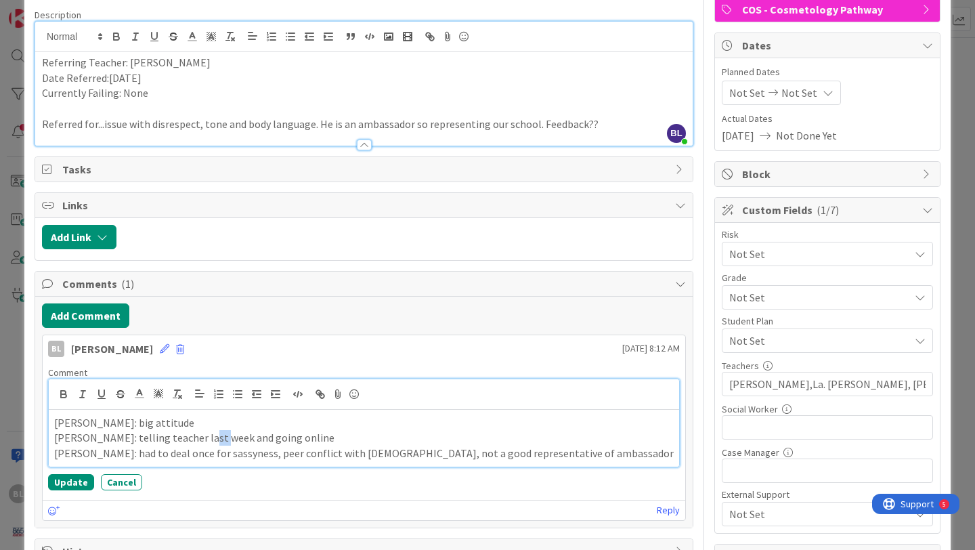
drag, startPoint x: 219, startPoint y: 439, endPoint x: 202, endPoint y: 439, distance: 16.2
click at [202, 439] on p "[PERSON_NAME]: telling teacher last week and going online" at bounding box center [363, 438] width 619 height 16
click at [211, 456] on p "[PERSON_NAME]: had to deal once for sassyness, peer conflict with [DEMOGRAPHIC_…" at bounding box center [363, 453] width 619 height 16
click at [208, 476] on div "Update Cancel" at bounding box center [363, 482] width 631 height 16
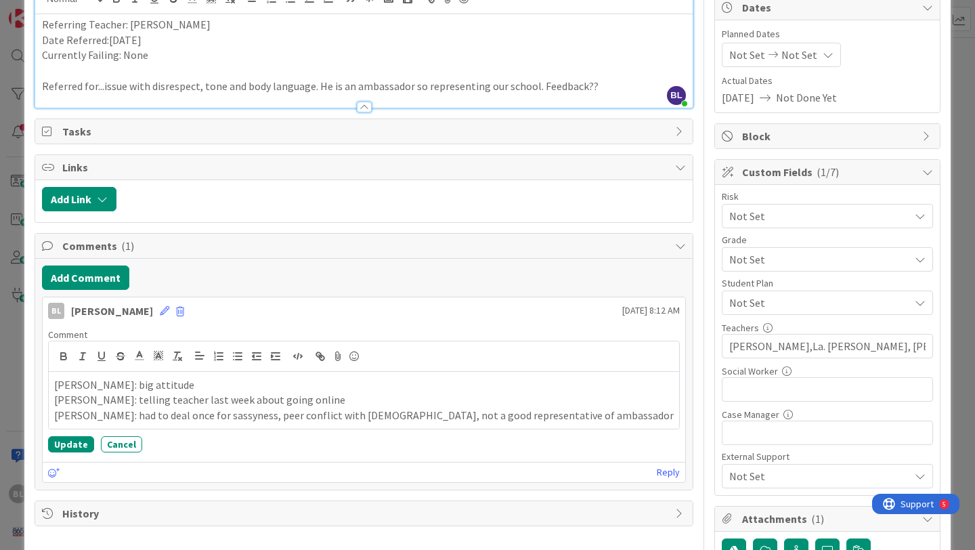
scroll to position [139, 0]
click at [70, 444] on button "Update" at bounding box center [71, 443] width 46 height 16
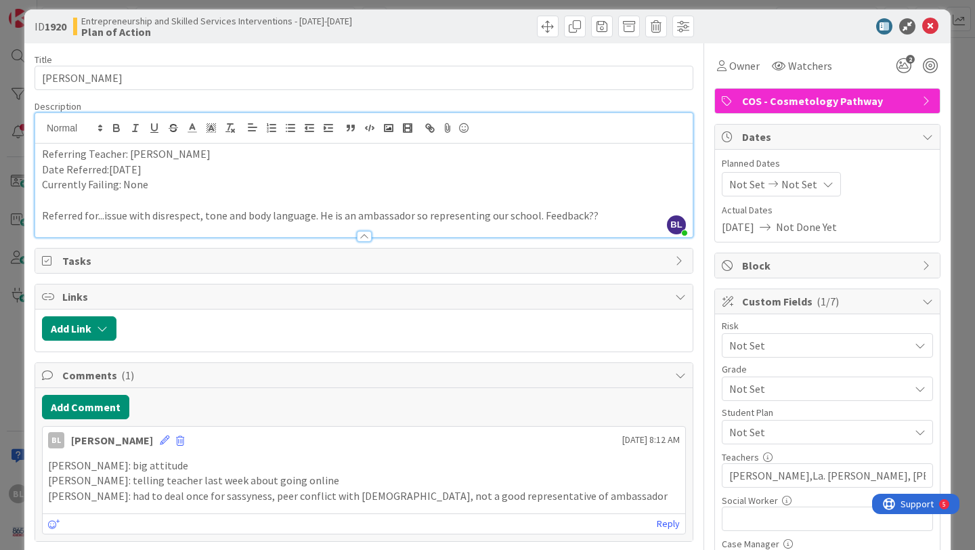
scroll to position [0, 0]
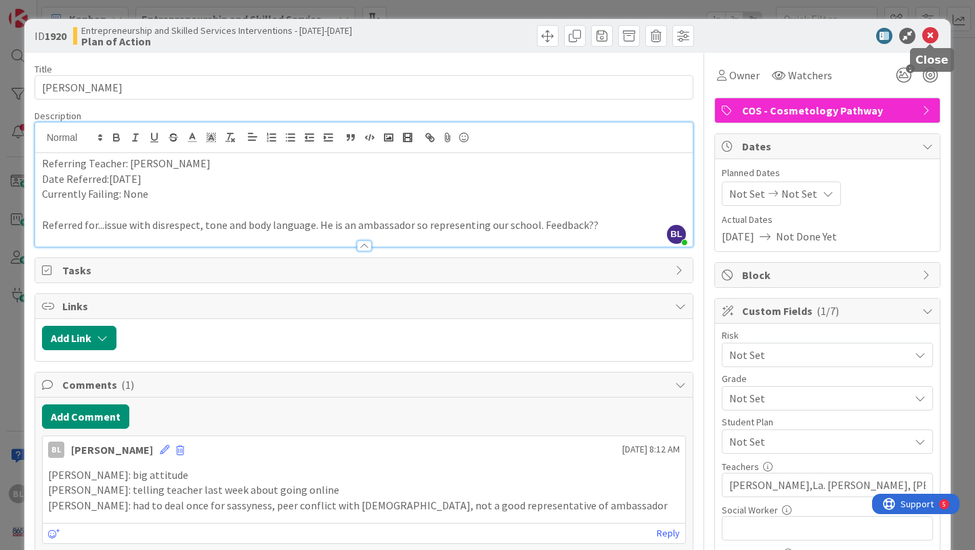
click at [926, 37] on icon at bounding box center [930, 36] width 16 height 16
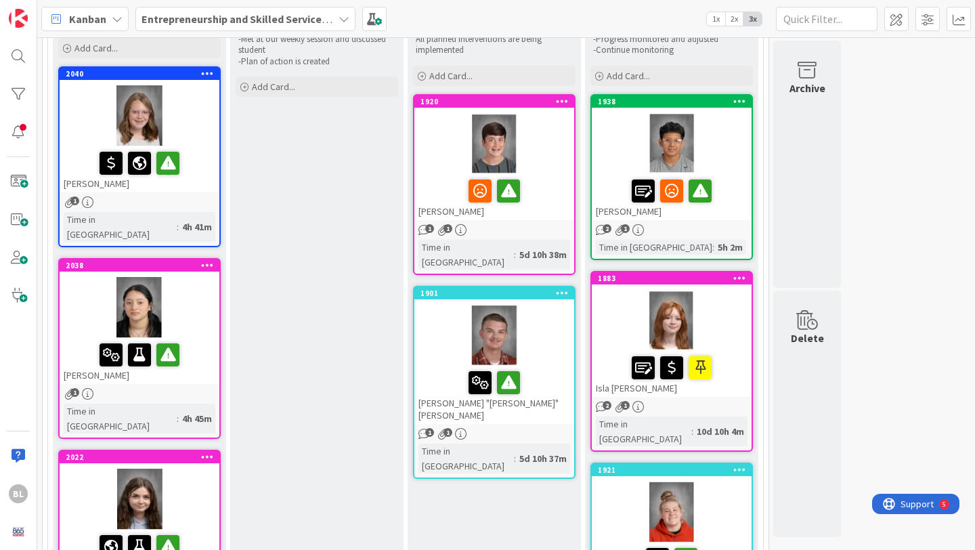
scroll to position [131, 0]
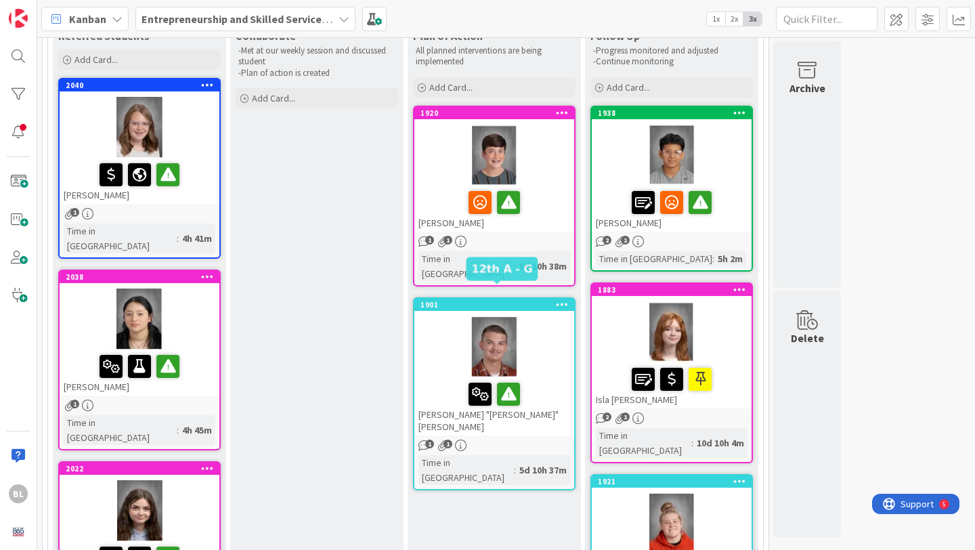
click at [530, 300] on div "1901" at bounding box center [497, 304] width 154 height 9
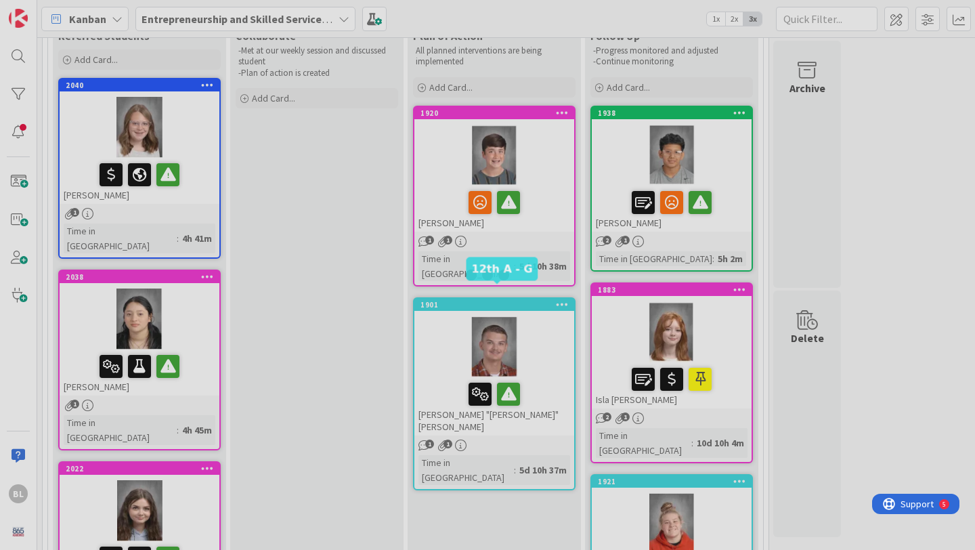
click at [530, 287] on div at bounding box center [487, 275] width 975 height 550
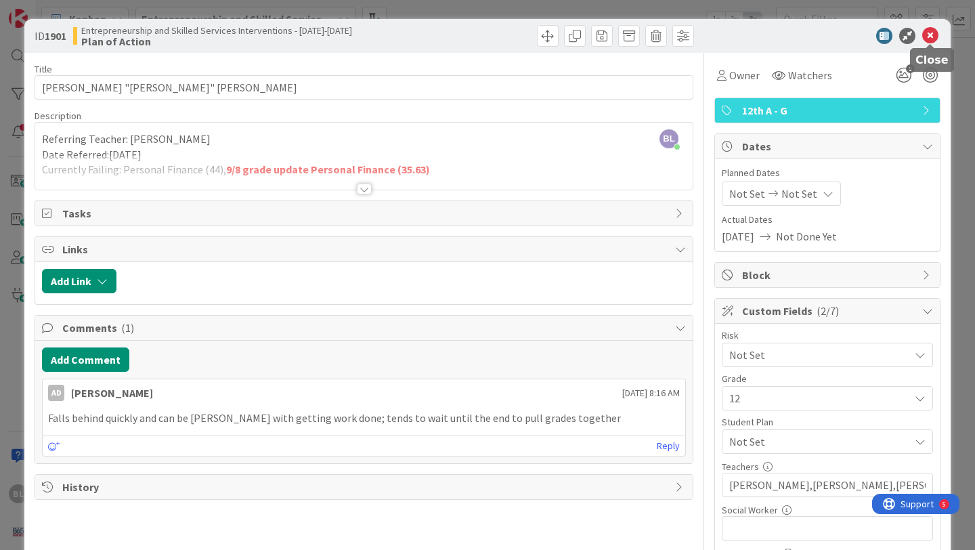
click at [930, 35] on icon at bounding box center [930, 36] width 16 height 16
